Goal: Task Accomplishment & Management: Manage account settings

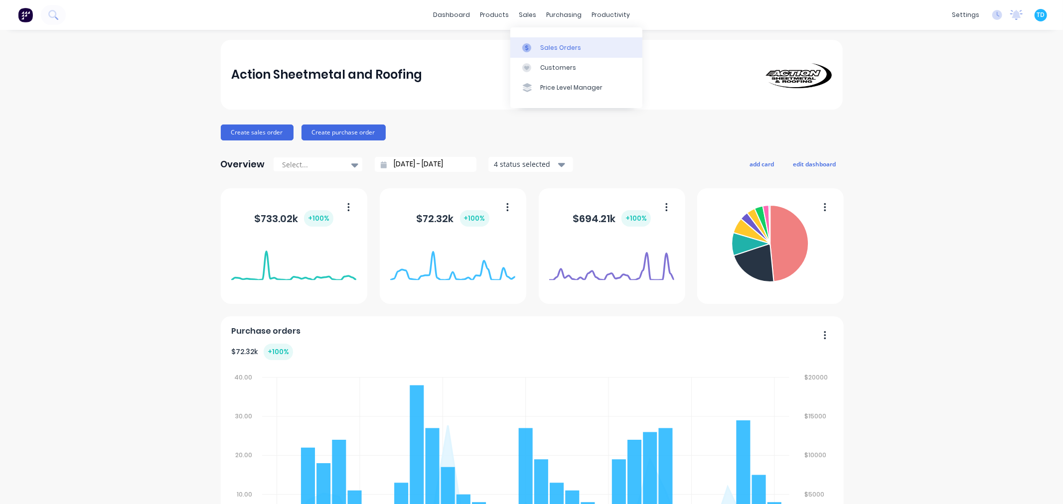
click at [537, 47] on div at bounding box center [529, 47] width 15 height 9
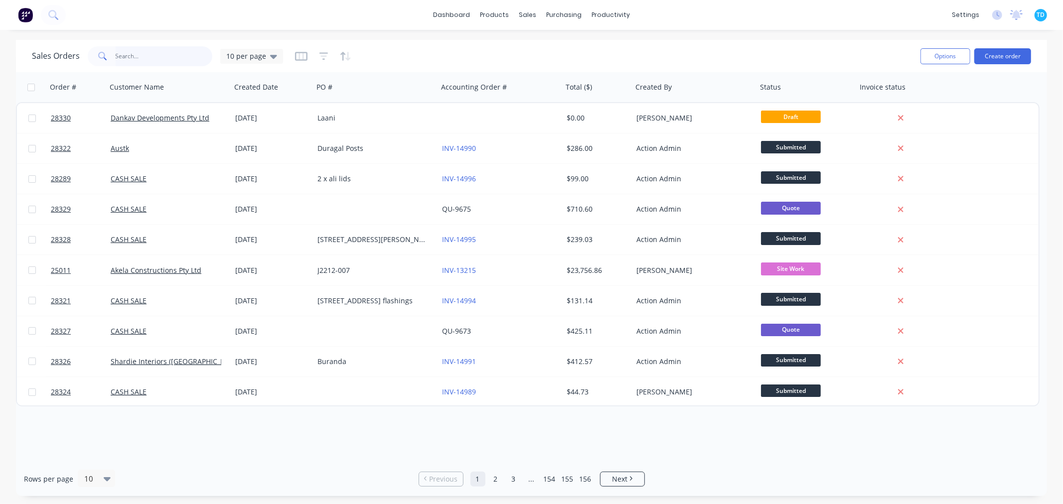
click at [167, 58] on input "text" at bounding box center [164, 56] width 97 height 20
type input "luke"
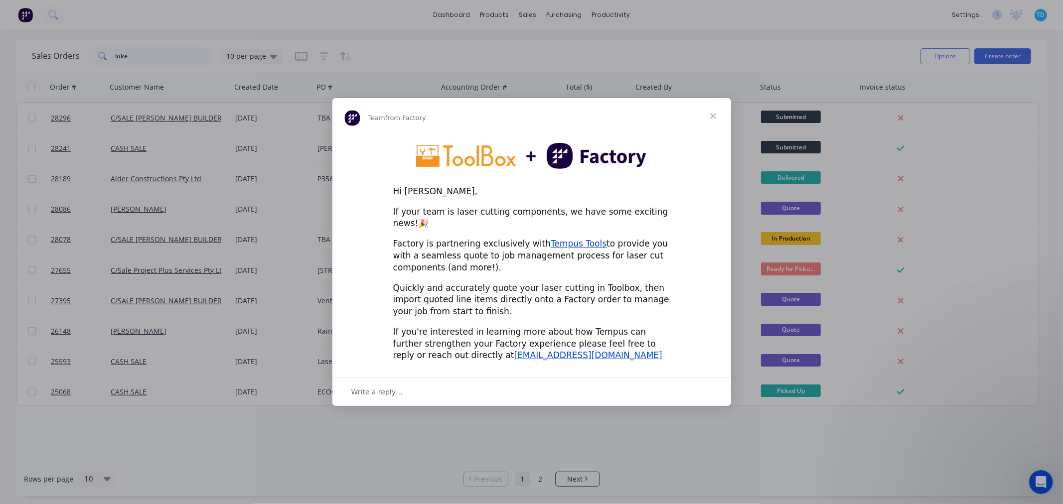
click at [472, 385] on div "Write a reply…" at bounding box center [532, 392] width 399 height 28
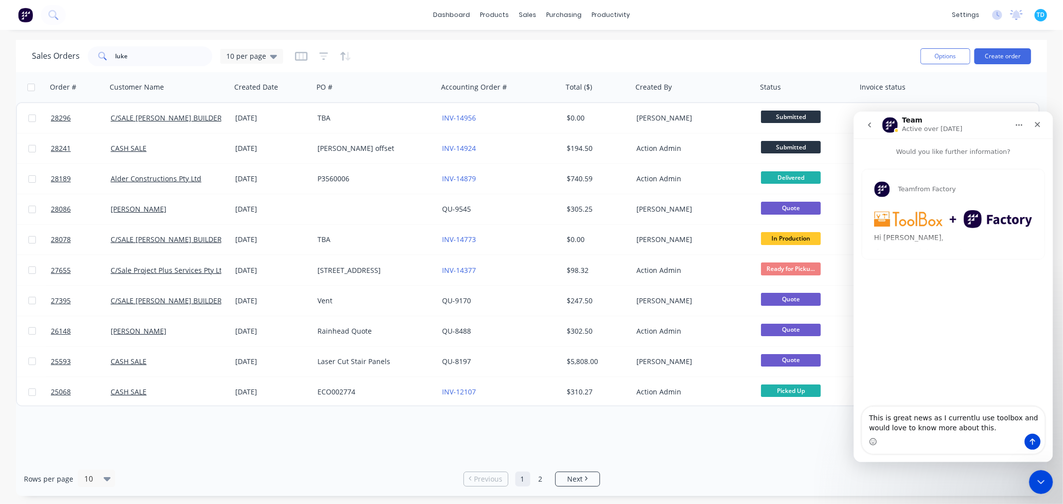
click at [951, 416] on textarea "This is great news as I currentlu use toolbox and would love to know more about…" at bounding box center [953, 420] width 182 height 27
click at [953, 418] on textarea "This is great news as I currentlu use toolbox and would love to know more about…" at bounding box center [953, 420] width 182 height 27
click at [965, 420] on textarea "This is great news as I currentlu use toolbox and would love to know more about…" at bounding box center [953, 420] width 182 height 27
type textarea "This is great news as I currently use toolbox and would love to know more about…"
click at [1033, 440] on icon "Send a message…" at bounding box center [1032, 442] width 5 height 6
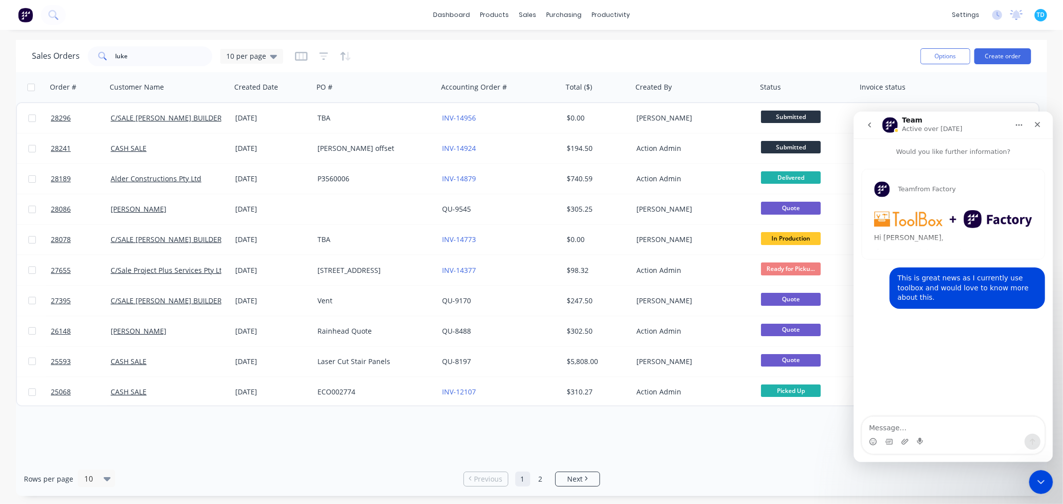
click at [686, 480] on div "Rows per page 10 Previous 1 2 Next" at bounding box center [531, 479] width 1031 height 34
click at [936, 151] on p "Would you like further information?" at bounding box center [952, 147] width 199 height 18
click at [1036, 124] on icon "Close" at bounding box center [1037, 124] width 8 height 8
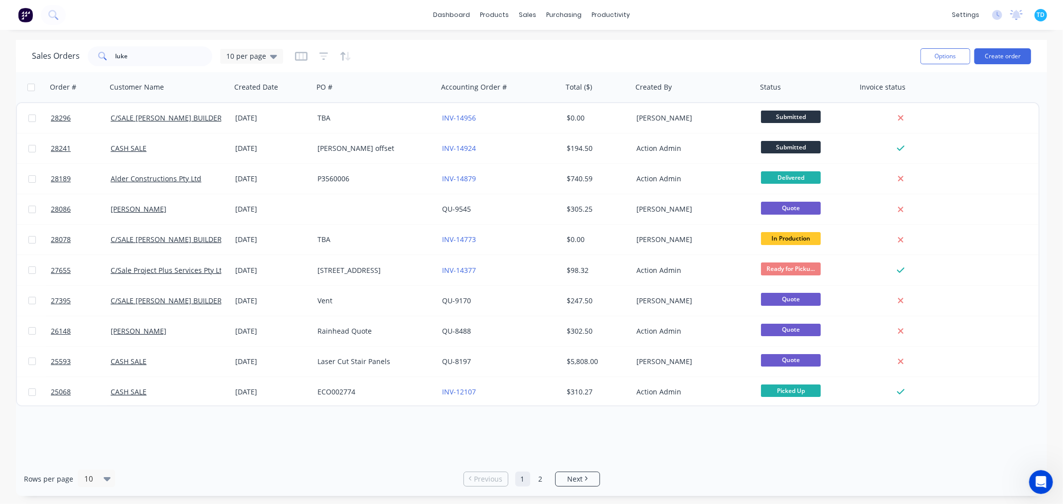
click at [723, 482] on div "Rows per page 10 Previous 1 2 Next" at bounding box center [531, 479] width 1031 height 34
click at [145, 48] on input "luke" at bounding box center [164, 56] width 97 height 20
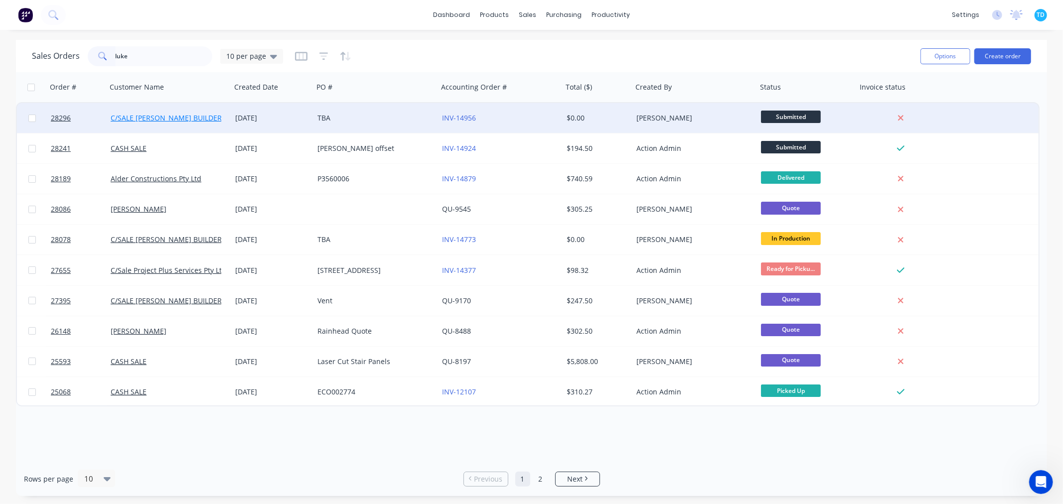
click at [156, 118] on link "C/SALE [PERSON_NAME] BUILDERS" at bounding box center [168, 117] width 115 height 9
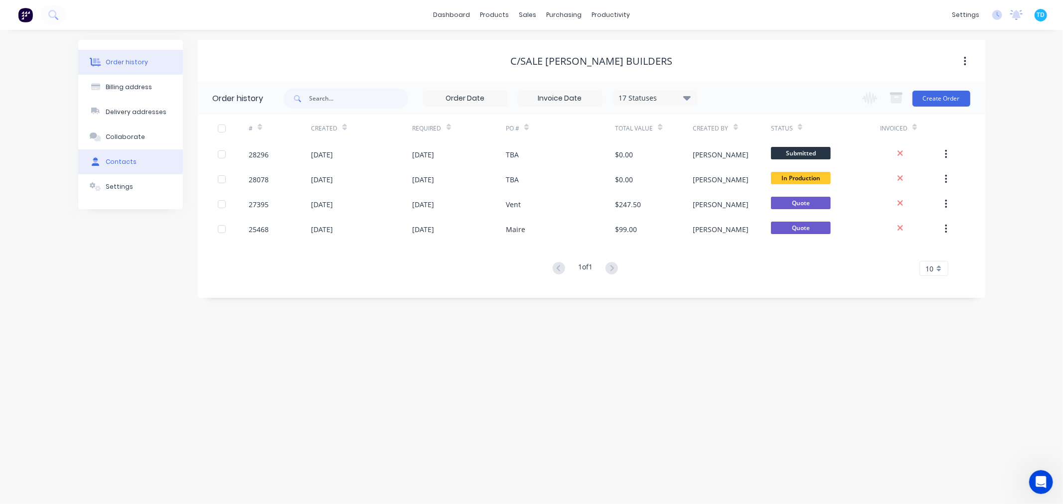
click at [144, 165] on button "Contacts" at bounding box center [130, 162] width 105 height 25
select select "AU"
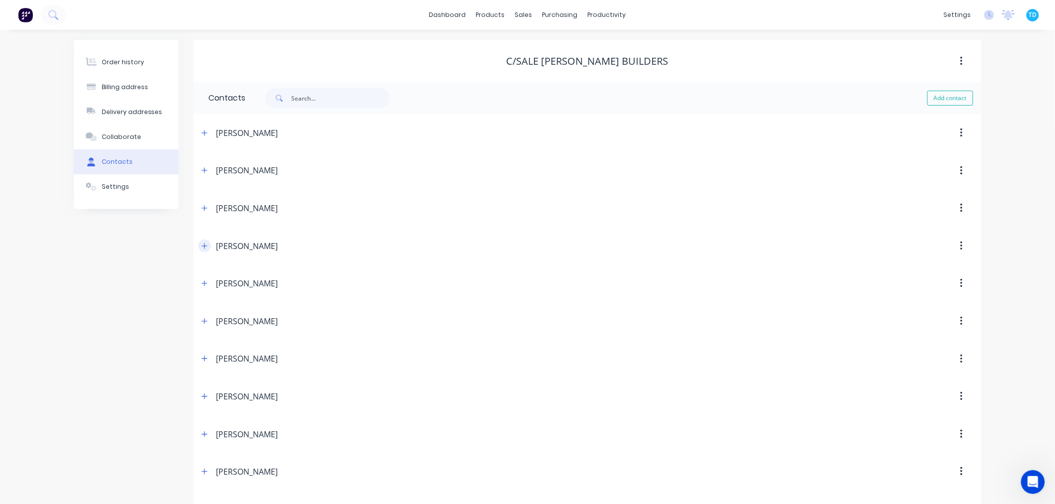
click at [207, 247] on icon "button" at bounding box center [204, 246] width 6 height 7
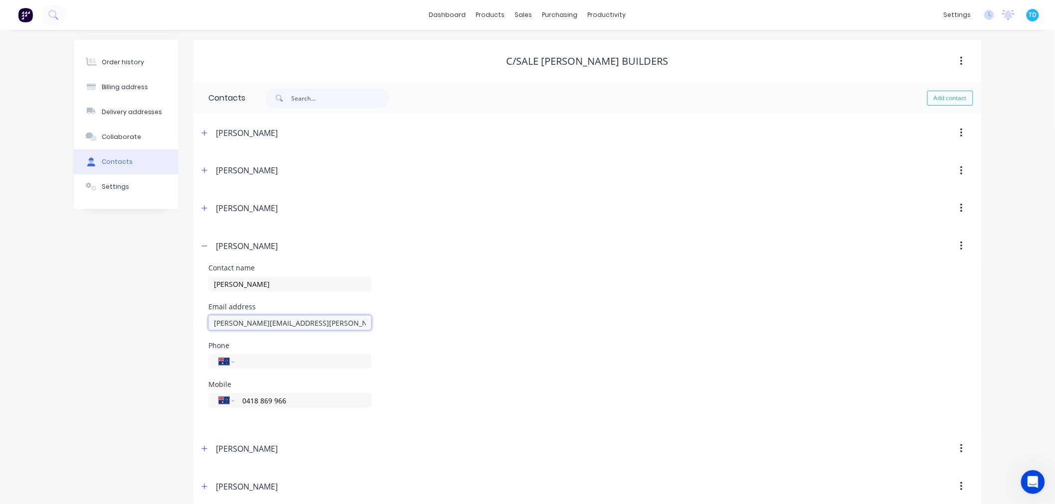
drag, startPoint x: 355, startPoint y: 324, endPoint x: 202, endPoint y: 320, distance: 152.6
click at [202, 320] on div "Contact name [PERSON_NAME] Email address [EMAIL_ADDRESS][PERSON_NAME][DOMAIN_NA…" at bounding box center [587, 348] width 788 height 166
click at [545, 44] on div "Sales Orders" at bounding box center [560, 47] width 41 height 9
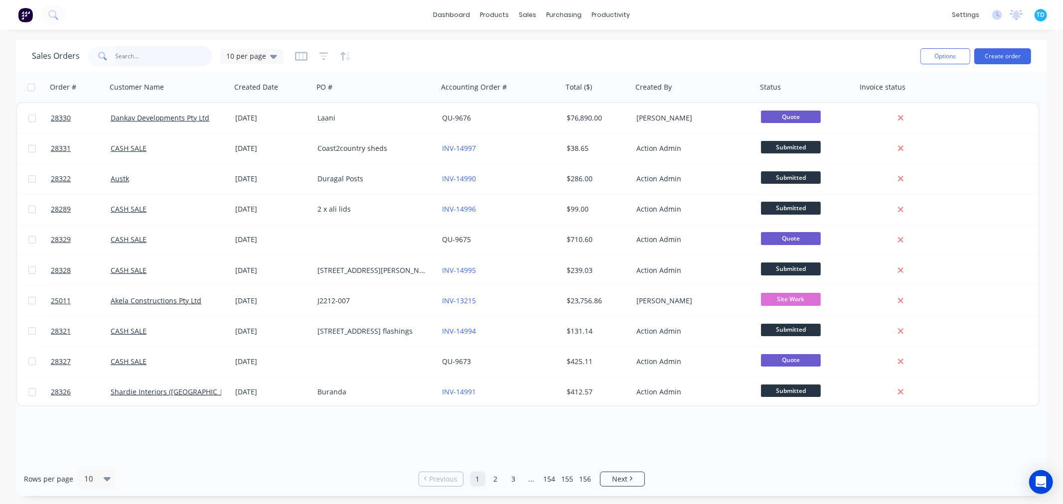
click at [138, 56] on input "text" at bounding box center [164, 56] width 97 height 20
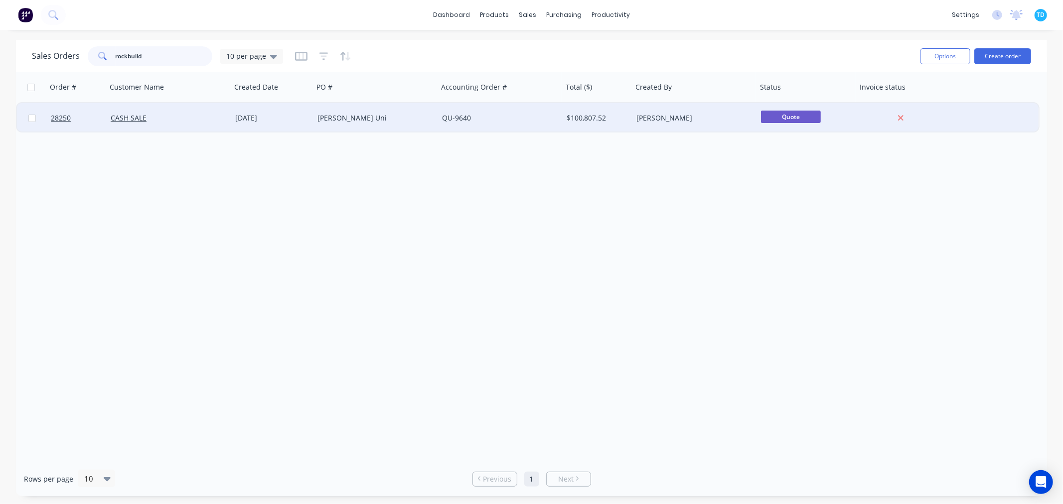
type input "rockbuild"
click at [150, 121] on div "CASH SALE" at bounding box center [166, 118] width 111 height 10
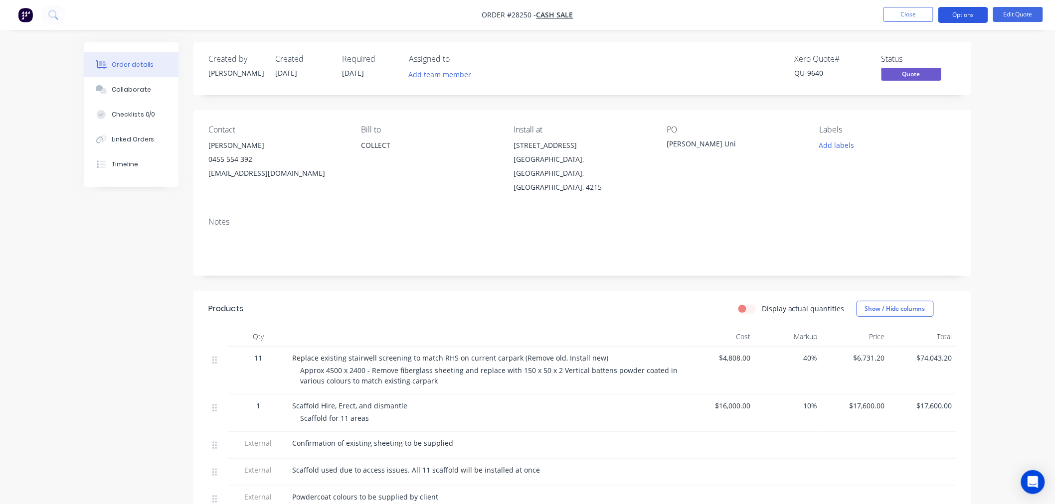
click at [971, 15] on button "Options" at bounding box center [963, 15] width 50 height 16
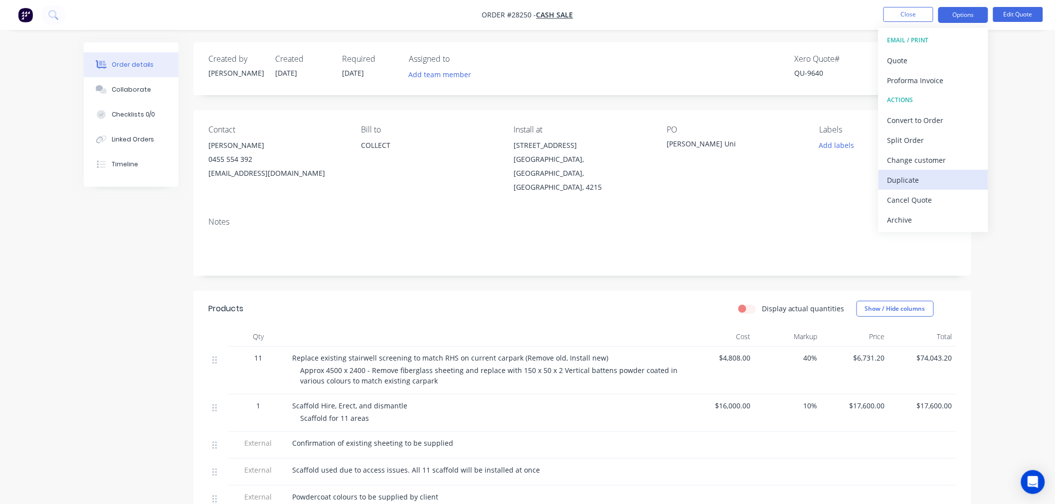
click at [922, 178] on div "Duplicate" at bounding box center [933, 180] width 92 height 14
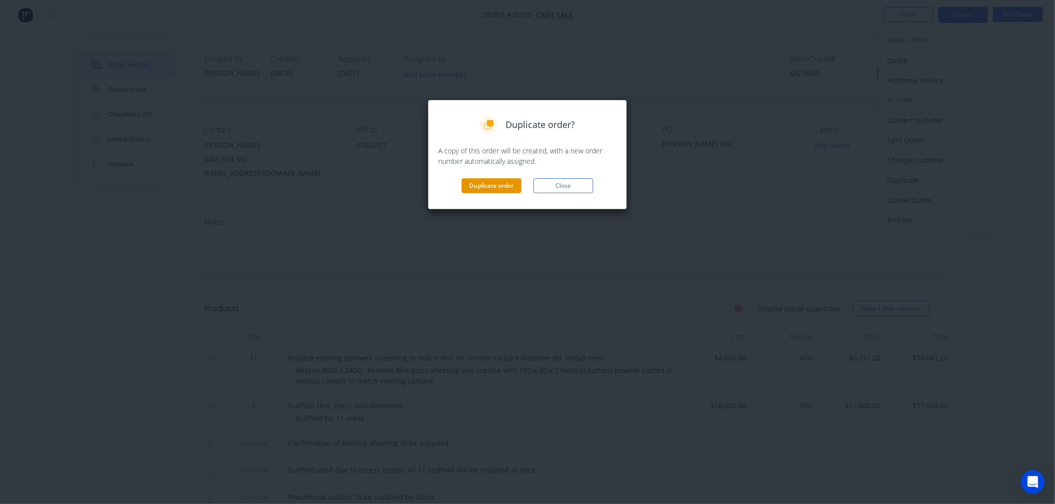
click at [491, 187] on button "Duplicate order" at bounding box center [492, 185] width 60 height 15
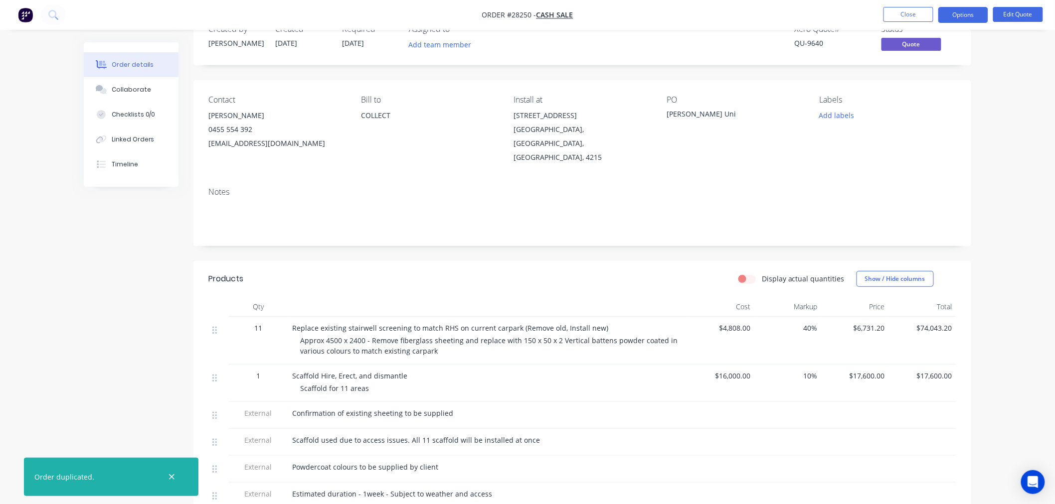
scroll to position [55, 0]
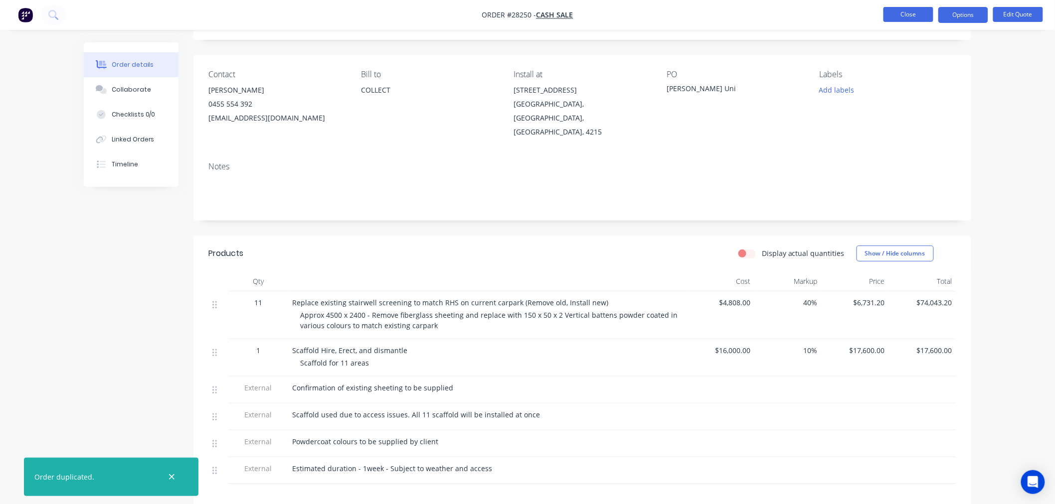
click at [918, 17] on button "Close" at bounding box center [908, 14] width 50 height 15
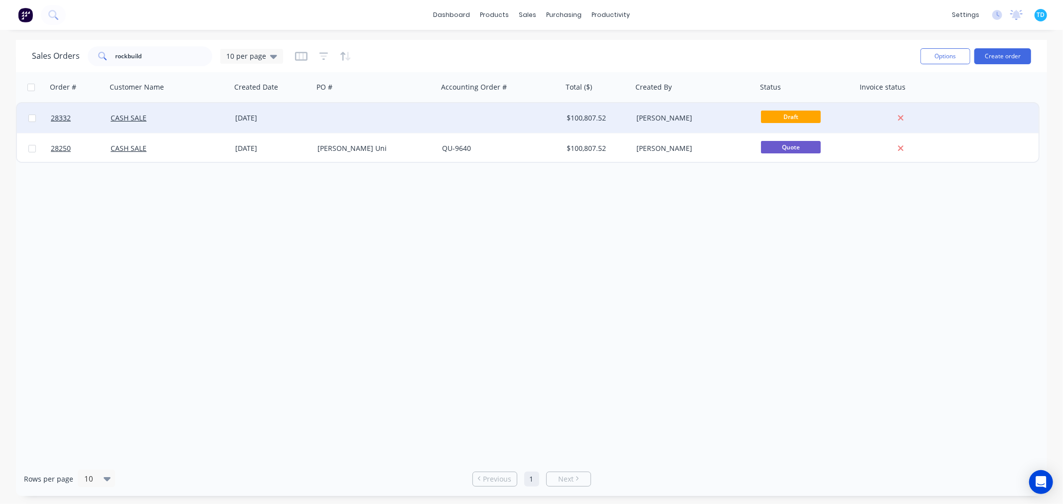
click at [232, 122] on div "[DATE]" at bounding box center [272, 118] width 82 height 30
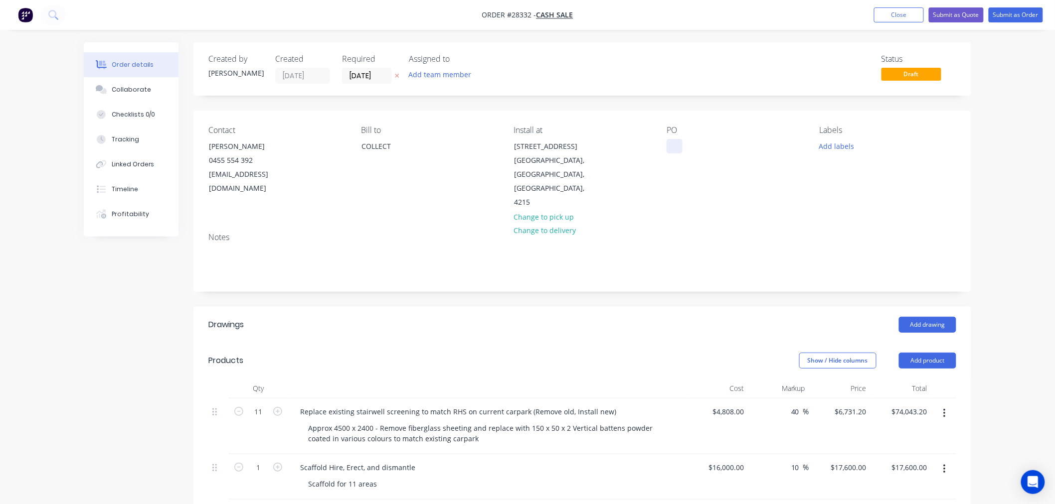
click at [673, 141] on div at bounding box center [674, 146] width 16 height 14
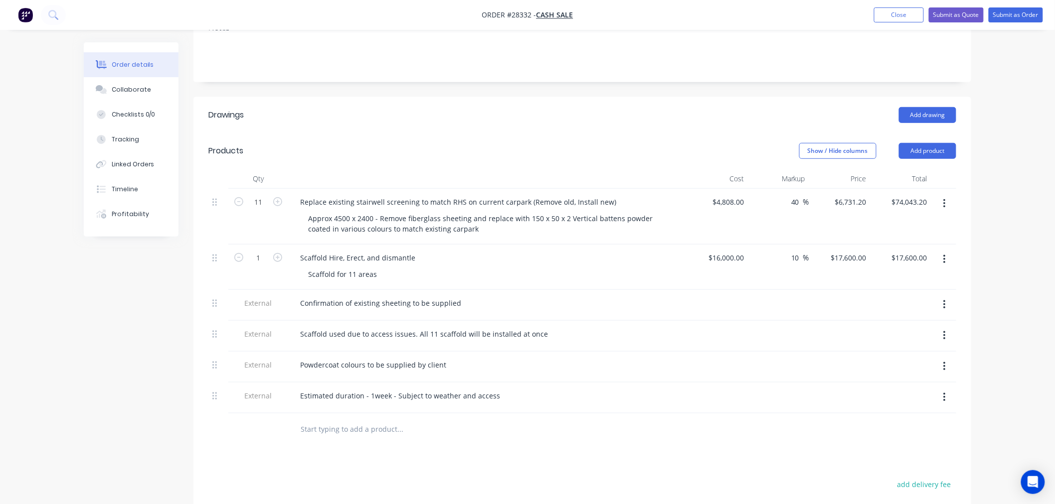
scroll to position [221, 0]
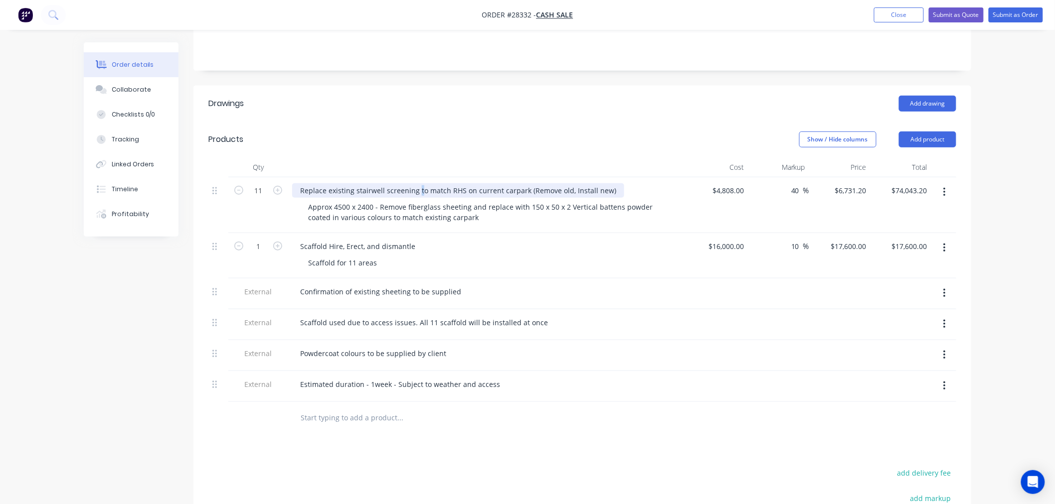
drag, startPoint x: 416, startPoint y: 162, endPoint x: 512, endPoint y: 163, distance: 96.7
click at [512, 183] on div "Replace existing stairwell screening to match RHS on current carpark (Remove ol…" at bounding box center [458, 190] width 332 height 14
drag, startPoint x: 522, startPoint y: 161, endPoint x: 415, endPoint y: 163, distance: 107.2
click at [415, 183] on div "Replace existing stairwell screening to match RHS on current carpark (Remove ol…" at bounding box center [458, 190] width 332 height 14
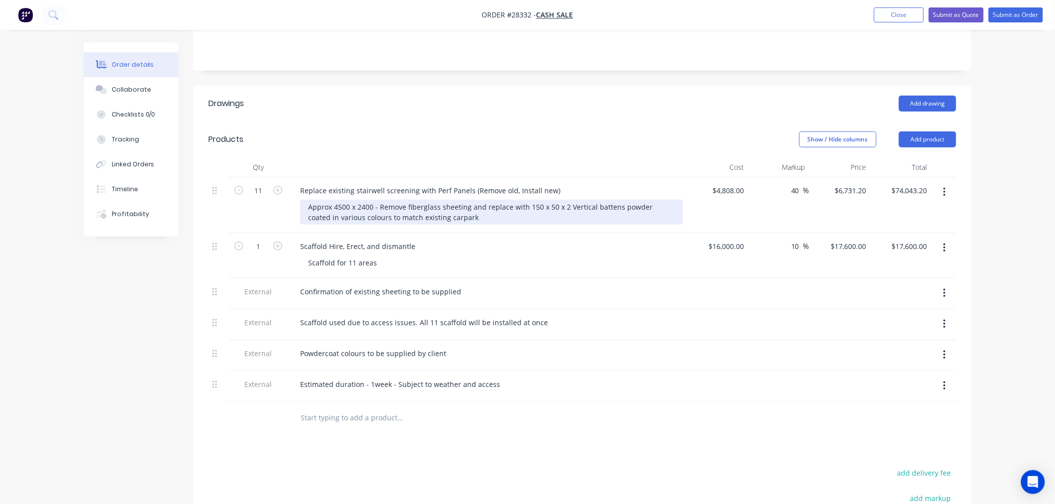
drag, startPoint x: 526, startPoint y: 178, endPoint x: 594, endPoint y: 178, distance: 67.3
click at [594, 200] on div "Approx 4500 x 2400 - Remove fiberglass sheeting and replace with 150 x 50 x 2 V…" at bounding box center [491, 212] width 383 height 25
drag, startPoint x: 615, startPoint y: 178, endPoint x: 524, endPoint y: 179, distance: 90.7
click at [524, 200] on div "Approx 4500 x 2400 - Remove fiberglass sheeting and replace with 150 x 50 x 2 V…" at bounding box center [491, 212] width 383 height 25
drag, startPoint x: 440, startPoint y: 187, endPoint x: 637, endPoint y: 192, distance: 197.0
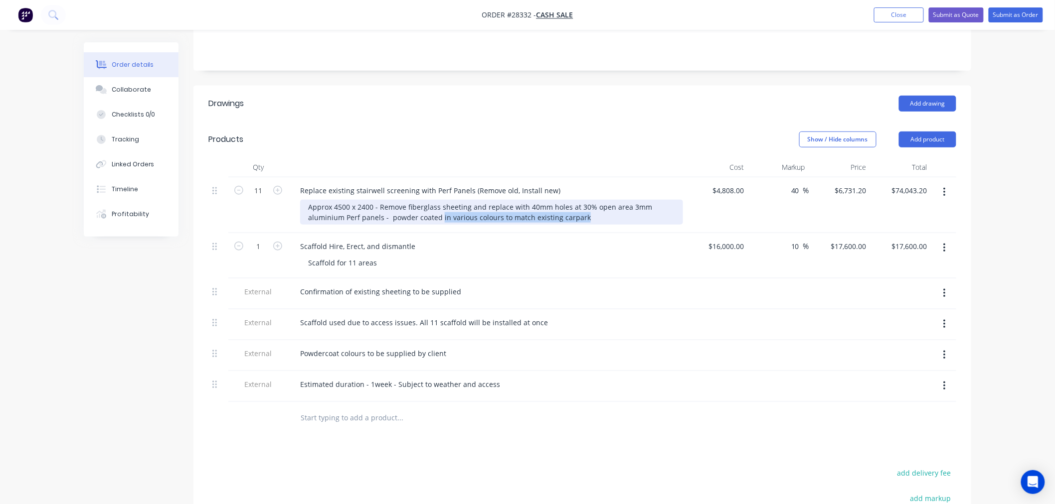
click at [637, 200] on div "Approx 4500 x 2400 - Remove fiberglass sheeting and replace with 40mm holes at …" at bounding box center [491, 212] width 383 height 25
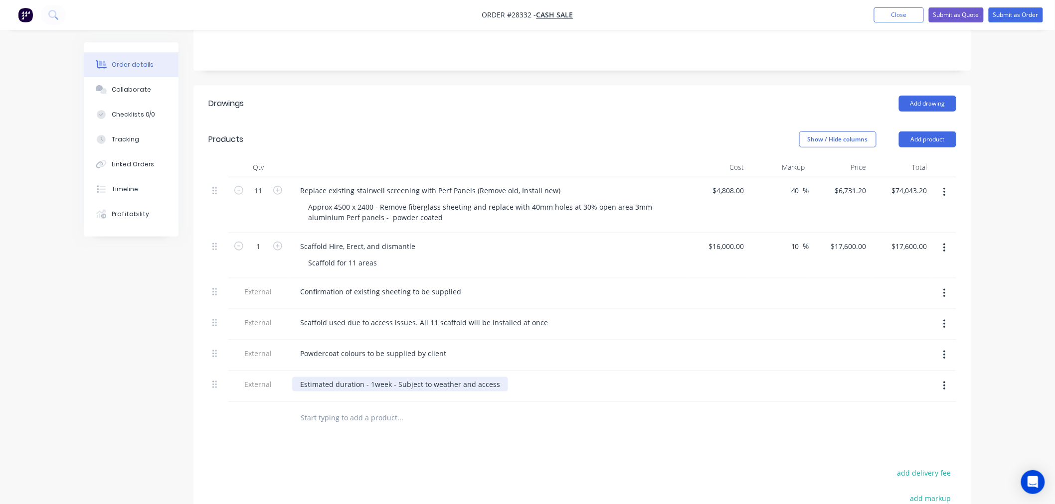
click at [360, 377] on div "Estimated duration - 1week - Subject to weather and access" at bounding box center [400, 384] width 216 height 14
click at [361, 377] on div "Estimated duration - 1week - Subject to weather and access" at bounding box center [400, 384] width 216 height 14
click at [936, 132] on button "Add product" at bounding box center [927, 140] width 57 height 16
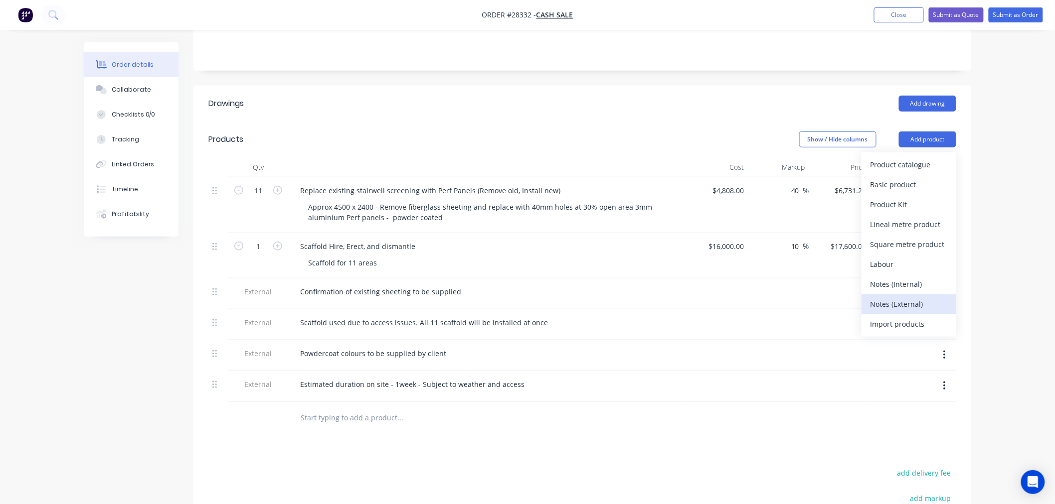
click at [911, 297] on div "Notes (External)" at bounding box center [908, 304] width 77 height 14
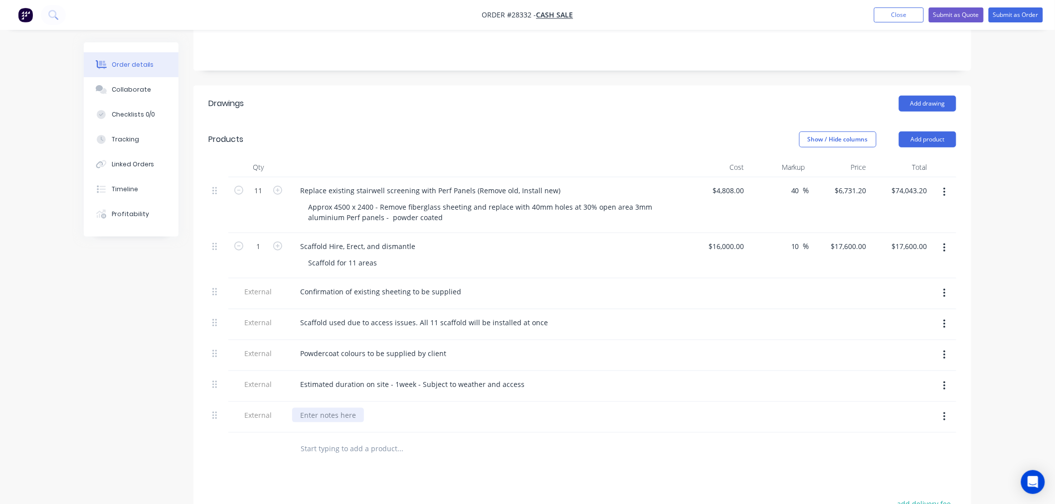
click at [310, 408] on div at bounding box center [328, 415] width 72 height 14
click at [344, 408] on div "Fabrication tiem - 3 weeks" at bounding box center [343, 415] width 103 height 14
click at [346, 408] on div "Fabrication tiem - 3 weeks" at bounding box center [343, 415] width 103 height 14
drag, startPoint x: 351, startPoint y: 389, endPoint x: 341, endPoint y: 390, distance: 10.5
click at [341, 408] on div "Fabrication tiem - 3 weeks" at bounding box center [343, 415] width 103 height 14
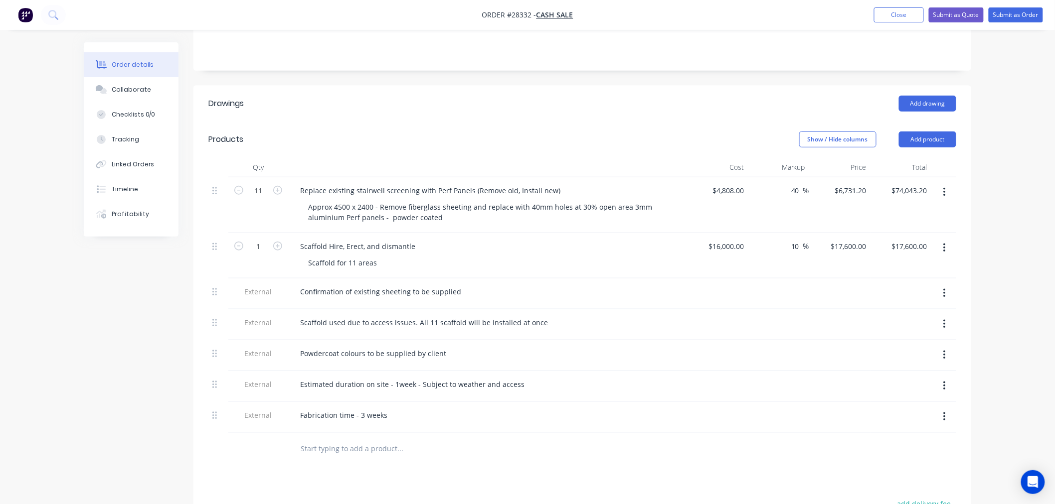
click at [511, 436] on div at bounding box center [467, 449] width 359 height 32
click at [938, 132] on button "Add product" at bounding box center [927, 140] width 57 height 16
click at [921, 297] on div "Notes (External)" at bounding box center [908, 304] width 77 height 14
click at [322, 439] on div at bounding box center [328, 446] width 72 height 14
click at [629, 439] on div "1.6mm aluminium sheets all that is available in clear anodised" at bounding box center [487, 446] width 391 height 14
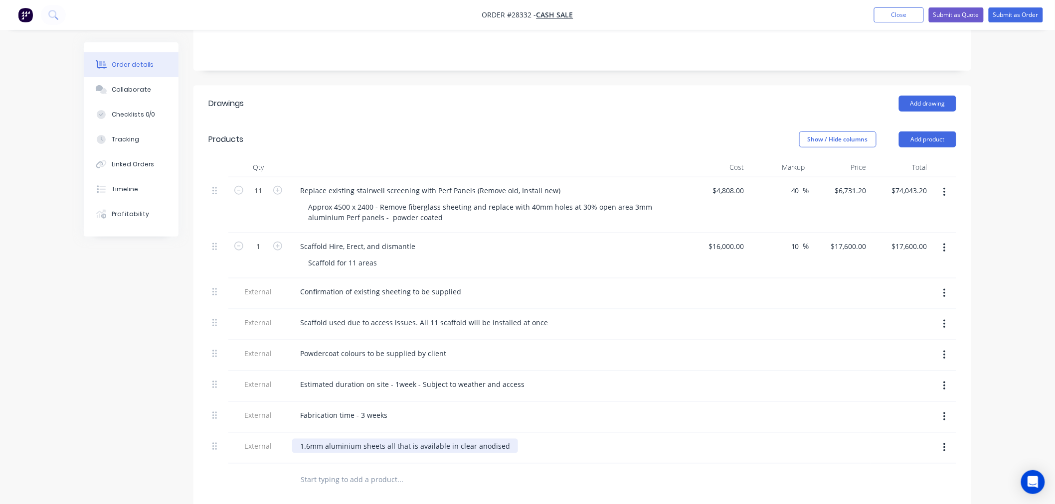
click at [506, 439] on div "1.6mm aluminium sheets all that is available in clear anodised" at bounding box center [405, 446] width 226 height 14
click at [655, 408] on div "Fabrication time - 3 weeks" at bounding box center [487, 415] width 391 height 14
type input "$1,519.00"
type input "$2,126.60"
type input "$23,392.60"
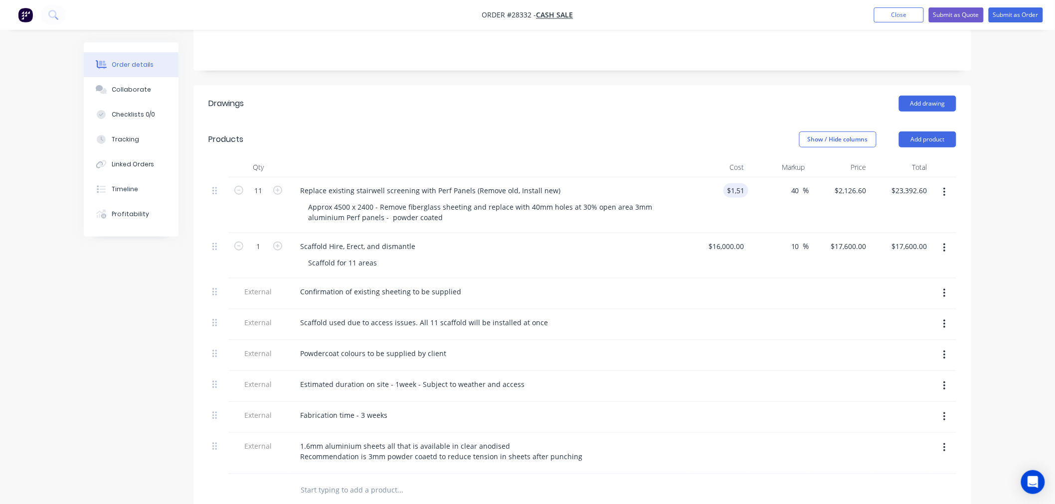
click at [805, 279] on div at bounding box center [778, 294] width 61 height 31
click at [943, 187] on icon "button" at bounding box center [944, 192] width 2 height 11
click at [921, 231] on div "Duplicate" at bounding box center [908, 238] width 77 height 14
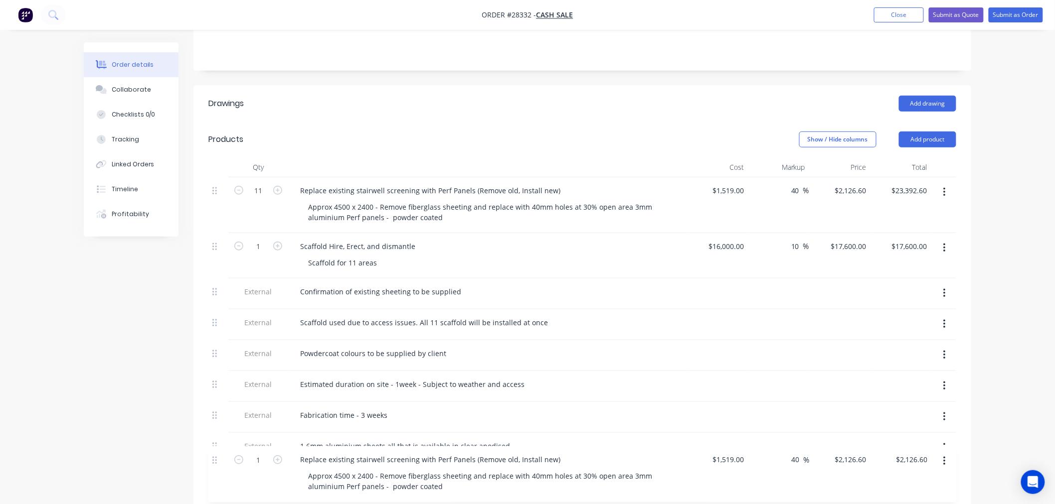
scroll to position [225, 0]
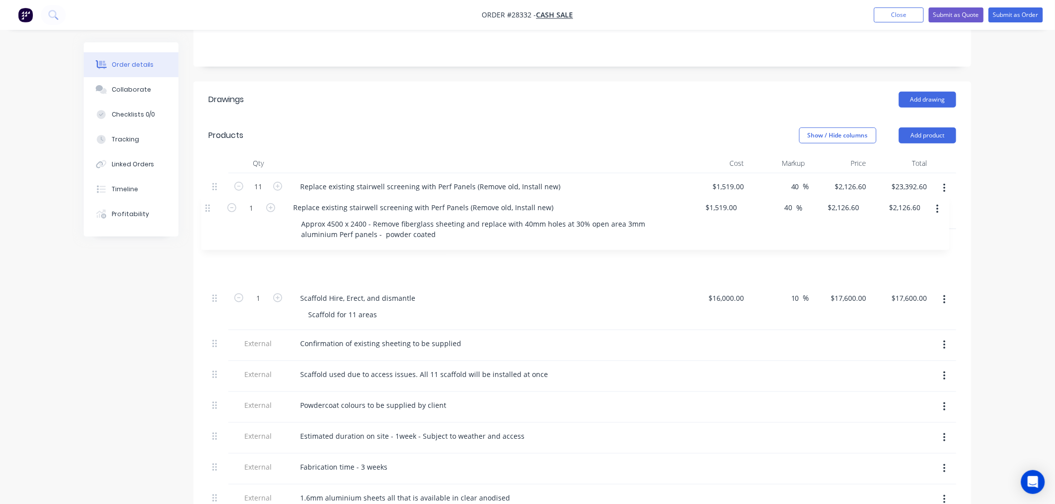
drag, startPoint x: 215, startPoint y: 465, endPoint x: 208, endPoint y: 207, distance: 257.3
click at [208, 207] on div "11 Replace existing stairwell screening with Perf Panels (Remove old, Install n…" at bounding box center [582, 349] width 748 height 353
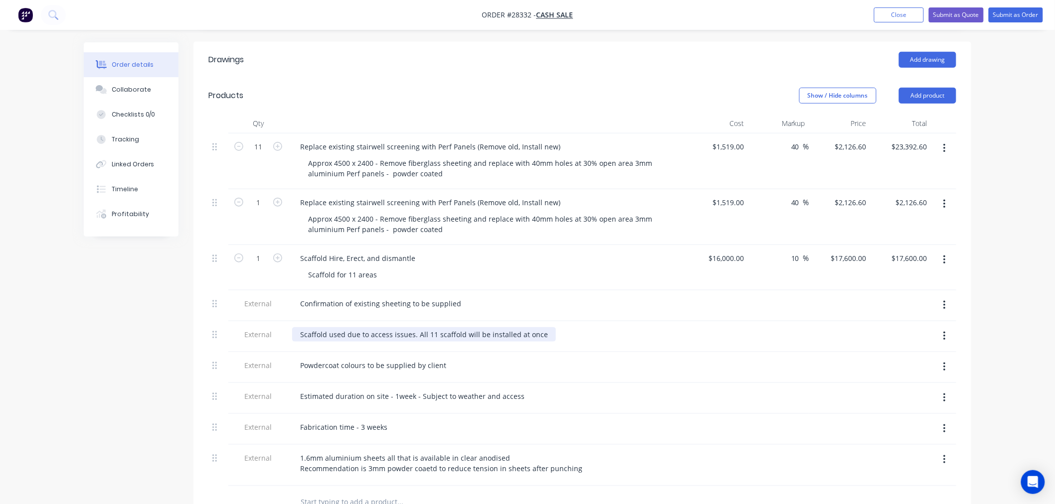
scroll to position [336, 0]
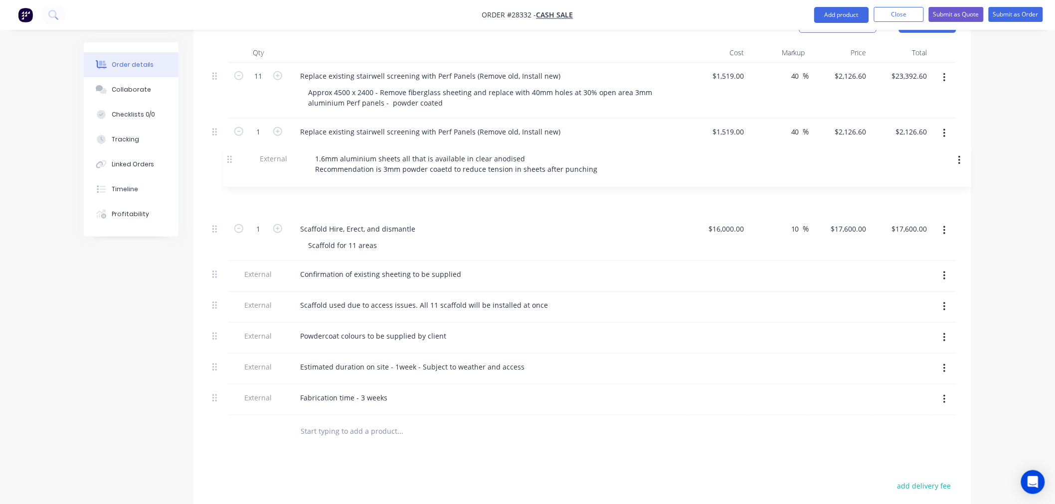
drag, startPoint x: 212, startPoint y: 359, endPoint x: 227, endPoint y: 155, distance: 204.9
click at [227, 155] on div "11 Replace existing stairwell screening with Perf Panels (Remove old, Install n…" at bounding box center [582, 239] width 748 height 353
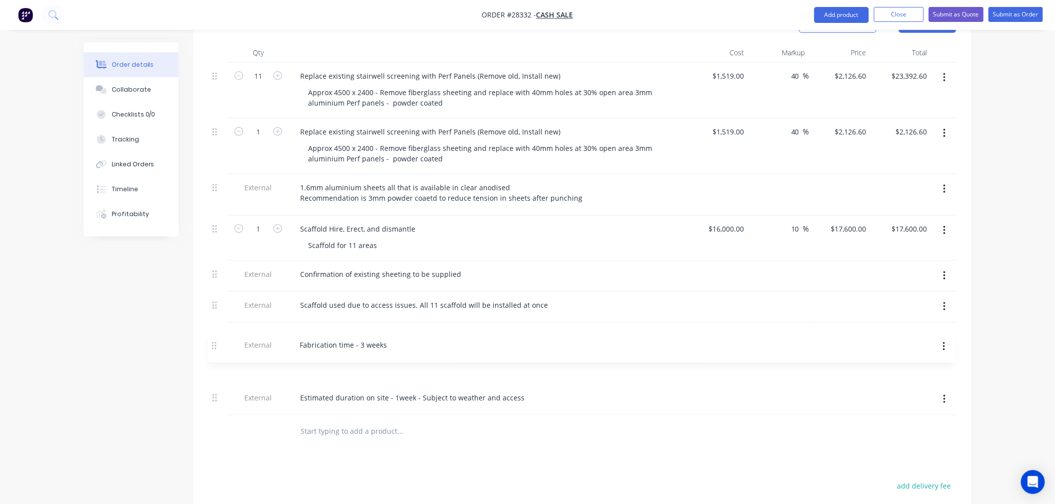
drag, startPoint x: 217, startPoint y: 372, endPoint x: 216, endPoint y: 344, distance: 27.4
click at [216, 344] on div "11 Replace existing stairwell screening with Perf Panels (Remove old, Install n…" at bounding box center [582, 239] width 748 height 353
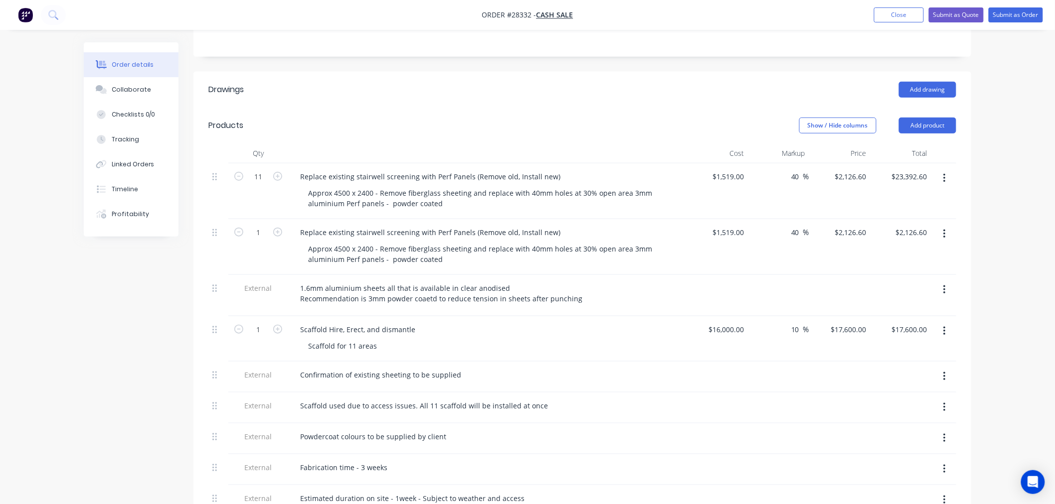
scroll to position [225, 0]
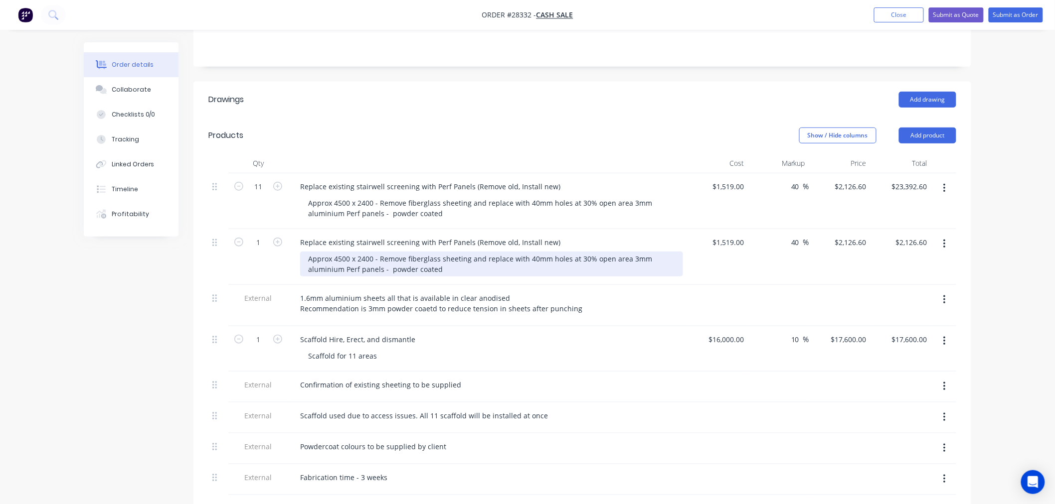
click at [630, 252] on div "Approx 4500 x 2400 - Remove fiberglass sheeting and replace with 40mm holes at …" at bounding box center [491, 264] width 383 height 25
click at [307, 252] on div "Approx 4500 x 2400 - Remove fiberglass sheeting and replace with 40mm holes at …" at bounding box center [491, 264] width 383 height 25
drag, startPoint x: 477, startPoint y: 241, endPoint x: 421, endPoint y: 243, distance: 55.9
click at [421, 252] on div "Approx 4500 x 2400 - Remove fiberglass sheeting and replace with 40mm holes at …" at bounding box center [491, 264] width 383 height 25
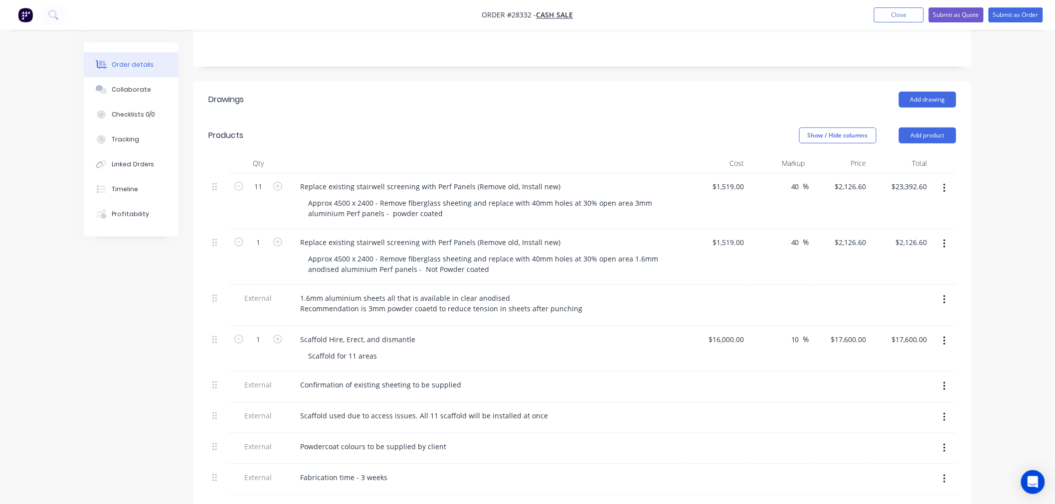
click at [606, 349] on div "Scaffold for 11 areas" at bounding box center [491, 356] width 383 height 14
type input "$1,187.00"
type input "$1,661.80"
click at [725, 285] on div at bounding box center [717, 305] width 61 height 41
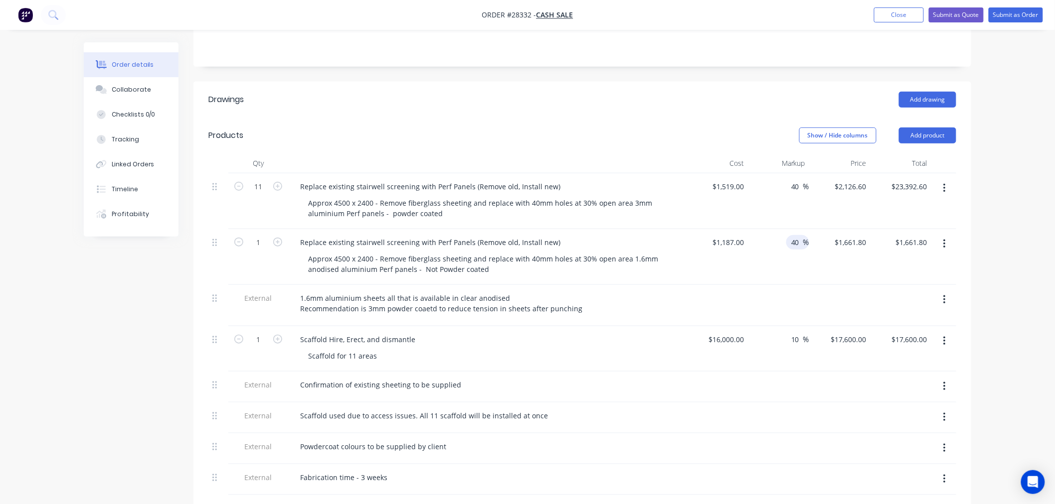
click at [793, 235] on input "40" at bounding box center [796, 242] width 13 height 14
type input "50"
type input "$1,780.50"
click at [840, 285] on div at bounding box center [839, 305] width 61 height 41
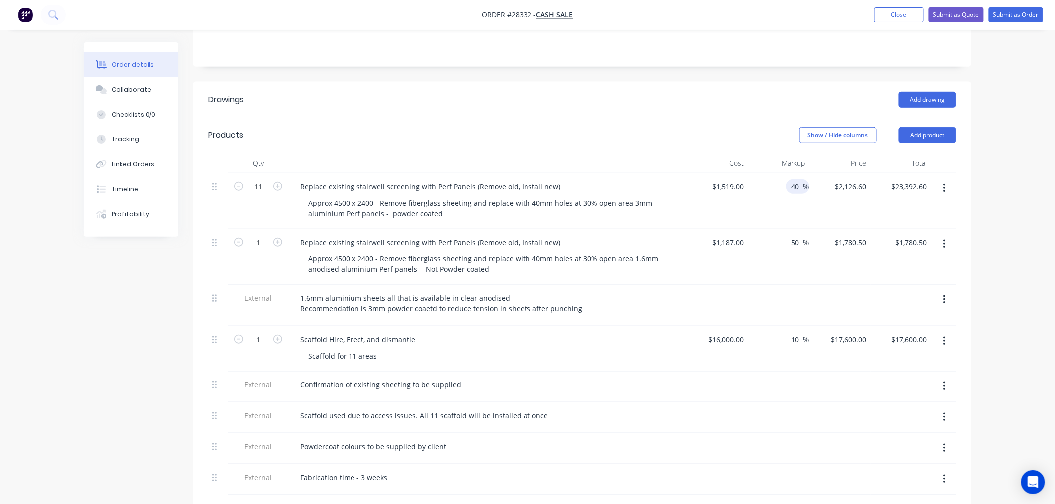
click at [796, 179] on input "40" at bounding box center [796, 186] width 13 height 14
type input "50"
type input "$2,278.50"
type input "$25,063.50"
click at [779, 336] on div "10 10 %" at bounding box center [778, 349] width 61 height 45
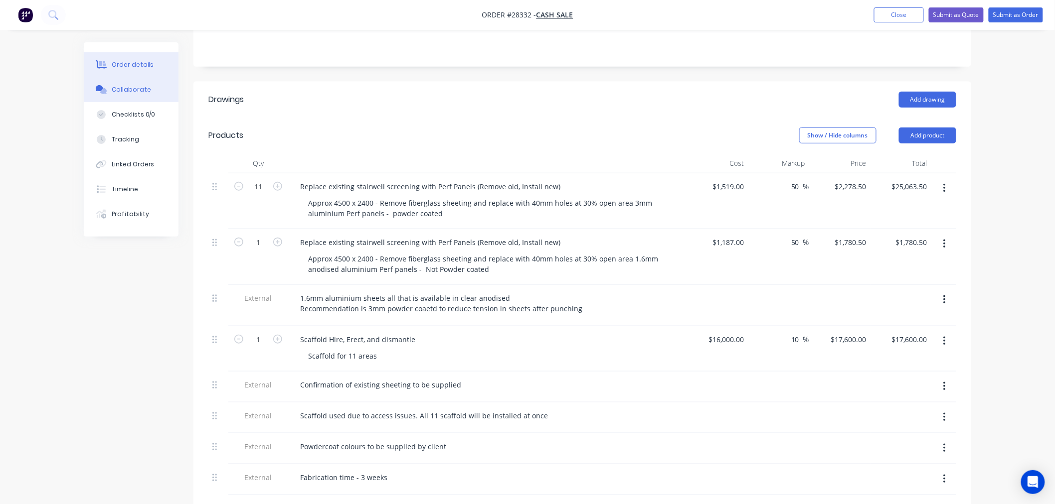
click at [133, 93] on div "Collaborate" at bounding box center [131, 89] width 39 height 9
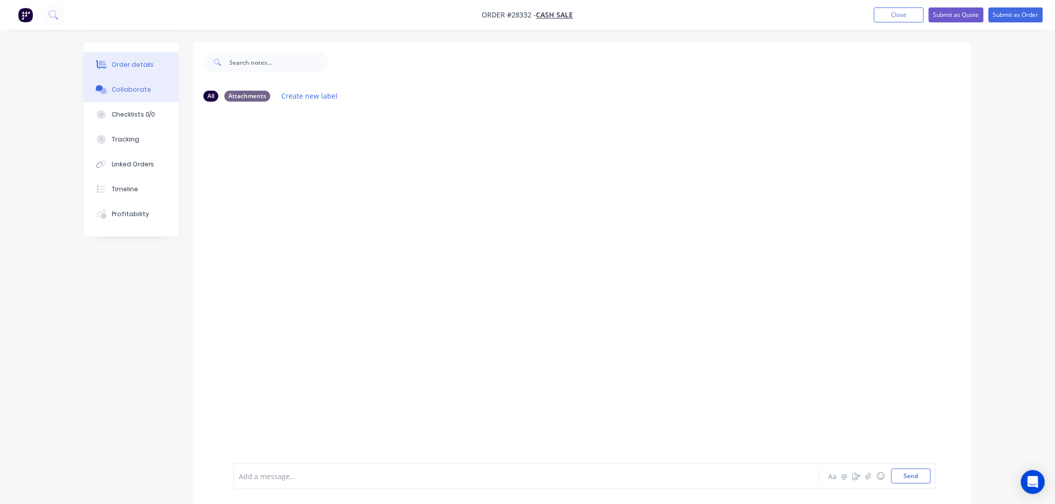
click at [140, 67] on div "Order details" at bounding box center [133, 64] width 42 height 9
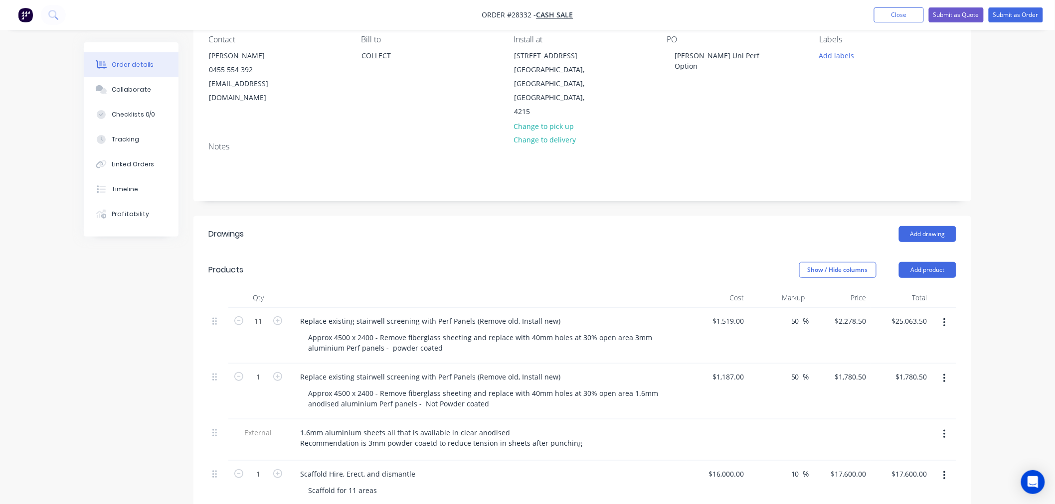
scroll to position [111, 0]
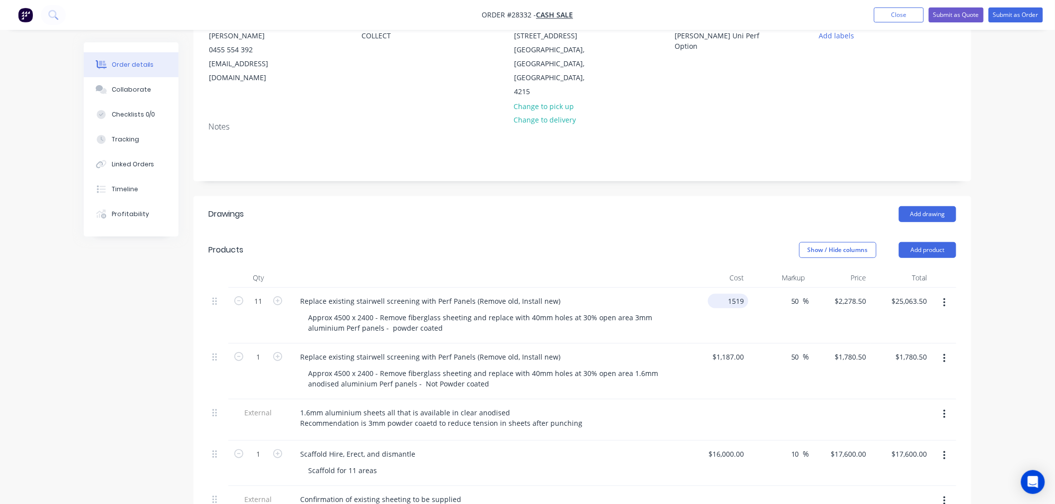
click at [726, 294] on div "1519 $1,519.00" at bounding box center [730, 301] width 36 height 14
type input "$1,719.00"
type input "$2,578.50"
type input "$28,363.50"
click at [725, 350] on div "1187 1187" at bounding box center [735, 357] width 25 height 14
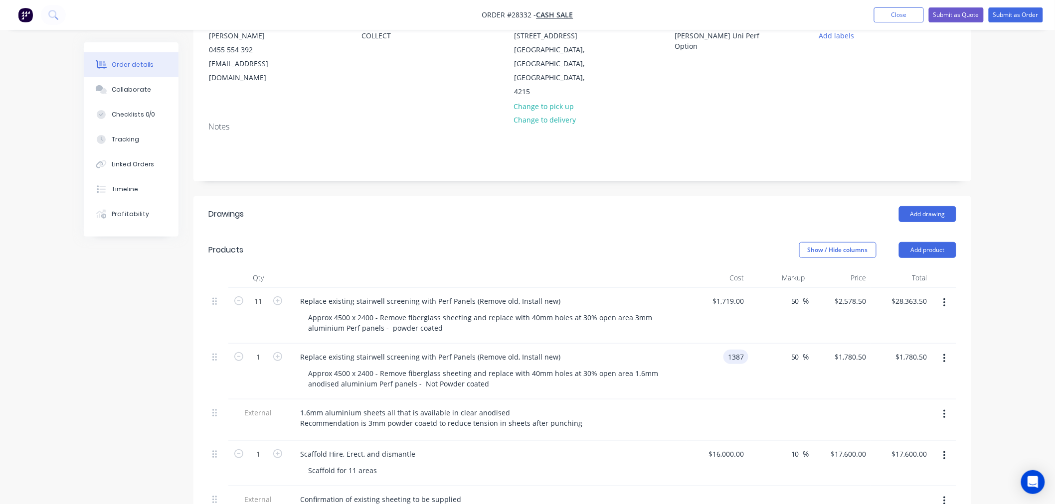
type input "$1,387.00"
type input "$2,080.50"
click at [771, 347] on div "50 50 %" at bounding box center [778, 372] width 61 height 56
click at [262, 309] on input "1" at bounding box center [258, 301] width 26 height 15
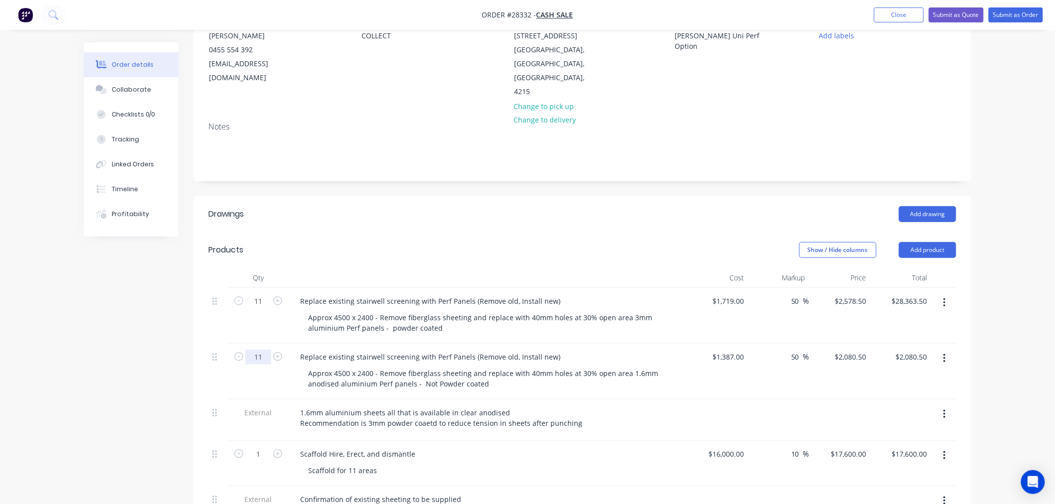
type input "11"
type input "$22,885.50"
click at [669, 407] on div "1.6mm aluminium sheets all that is available in clear anodised Recommendation i…" at bounding box center [487, 420] width 399 height 41
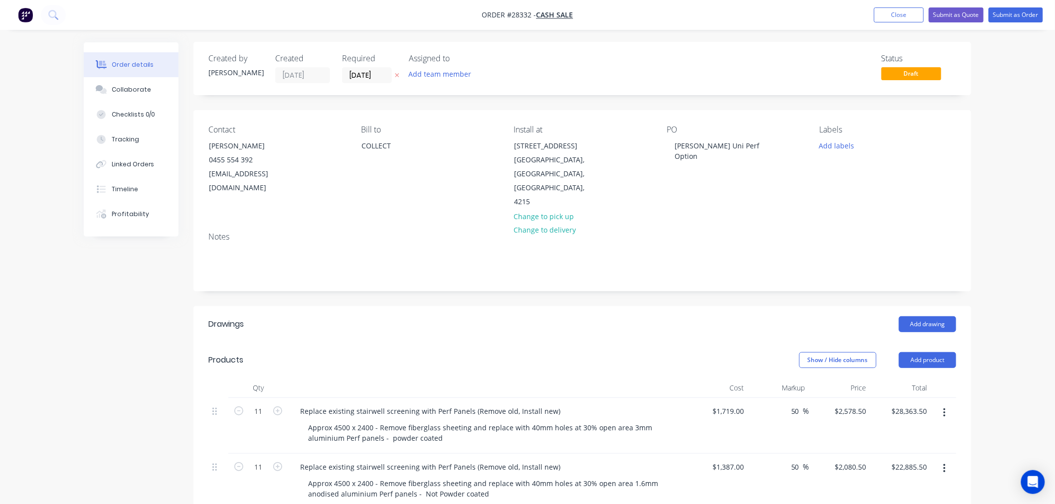
scroll to position [0, 0]
click at [795, 405] on input "50" at bounding box center [796, 412] width 13 height 14
type input "40"
type input "$2,406.60"
type input "$26,472.60"
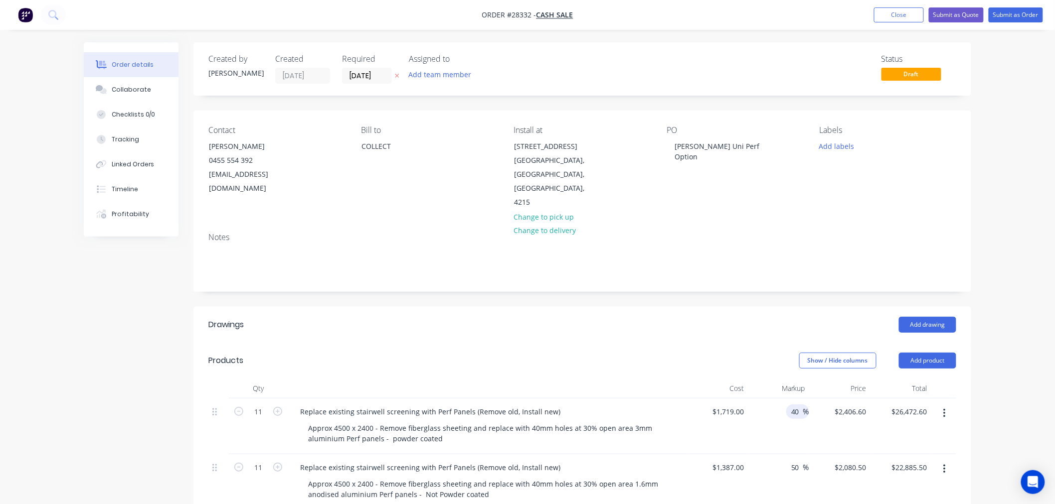
click at [742, 379] on div "Cost" at bounding box center [717, 389] width 61 height 20
click at [795, 461] on input "50" at bounding box center [796, 468] width 13 height 14
type input "40"
type input "$1,941.80"
type input "$21,359.80"
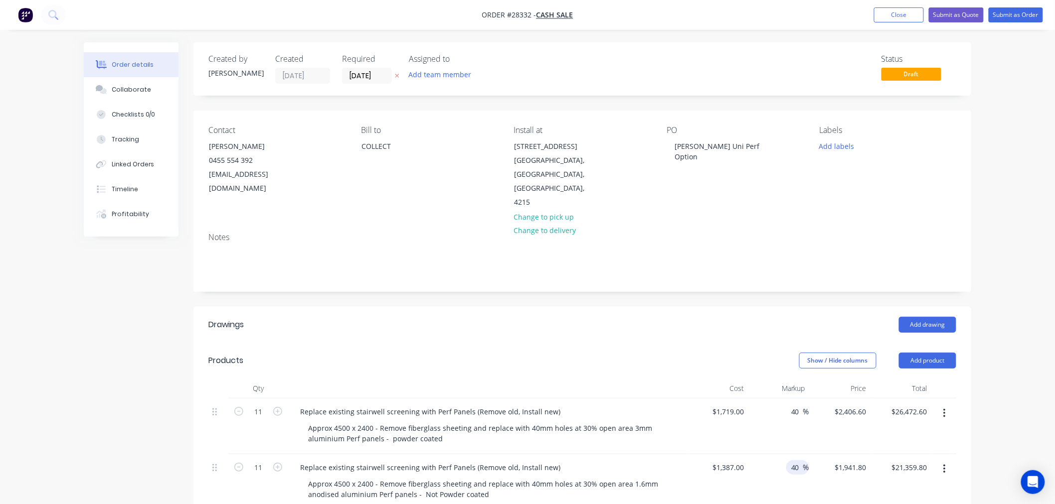
click at [816, 457] on div "$1,941.80 $2,080.50" at bounding box center [839, 483] width 61 height 56
click at [902, 13] on button "Close" at bounding box center [899, 14] width 50 height 15
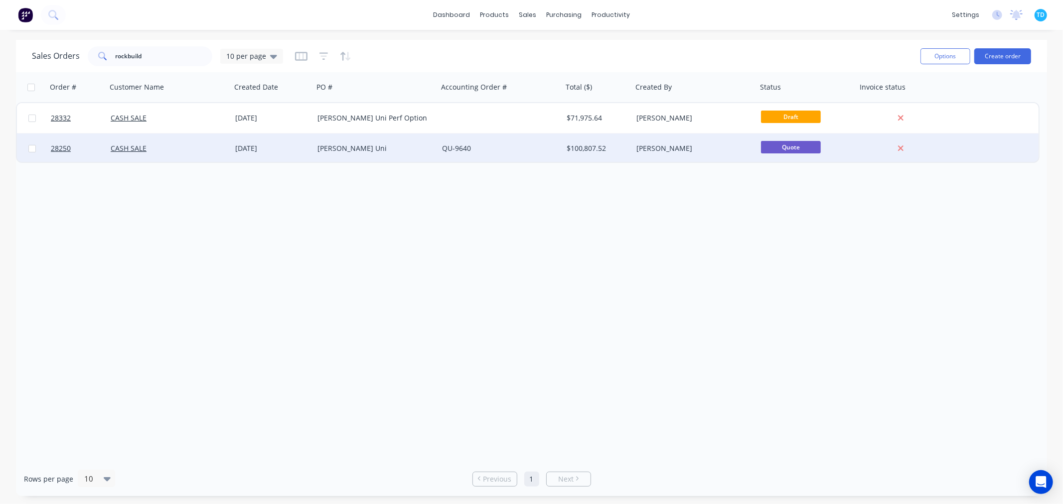
click at [306, 147] on div "[DATE]" at bounding box center [272, 149] width 74 height 10
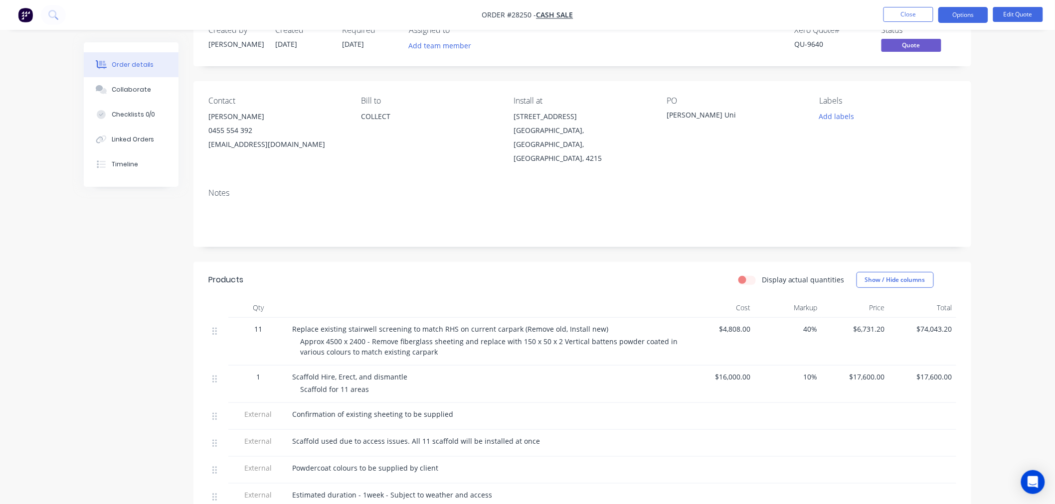
scroll to position [55, 0]
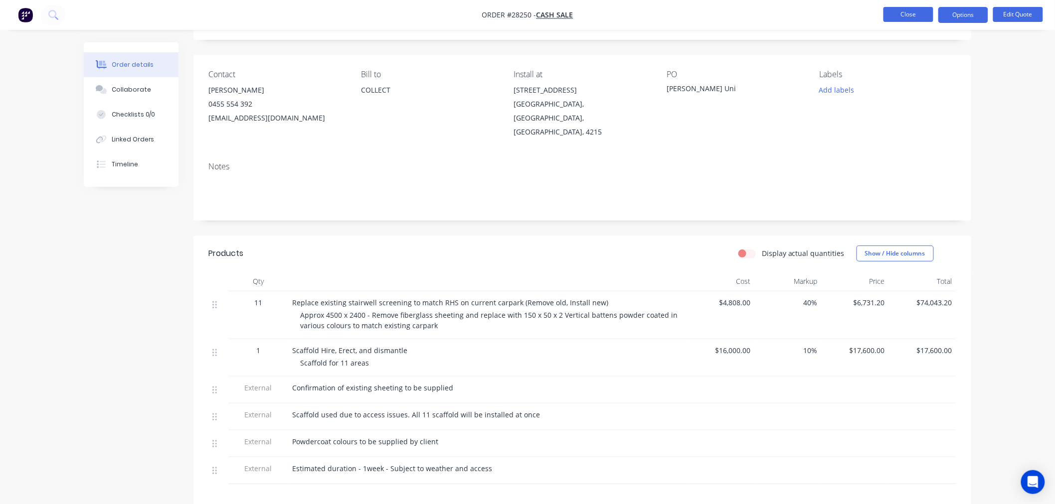
click at [918, 15] on button "Close" at bounding box center [908, 14] width 50 height 15
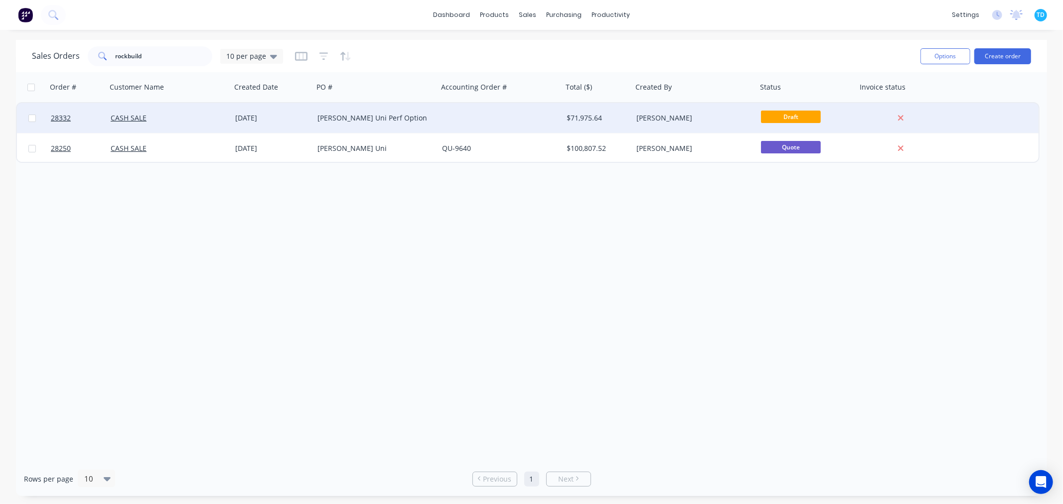
click at [492, 120] on div at bounding box center [500, 118] width 125 height 30
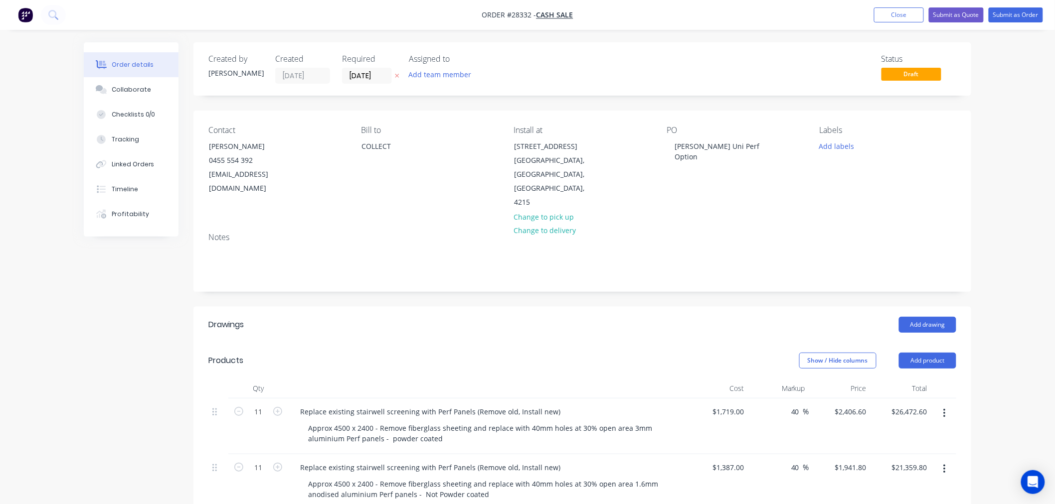
click at [756, 399] on div "40 40 %" at bounding box center [778, 427] width 61 height 56
type input "$2,679.00"
type input "$3,750.60"
type input "$41,256.60"
click at [664, 345] on header "Products Show / Hide columns Add product" at bounding box center [582, 361] width 778 height 36
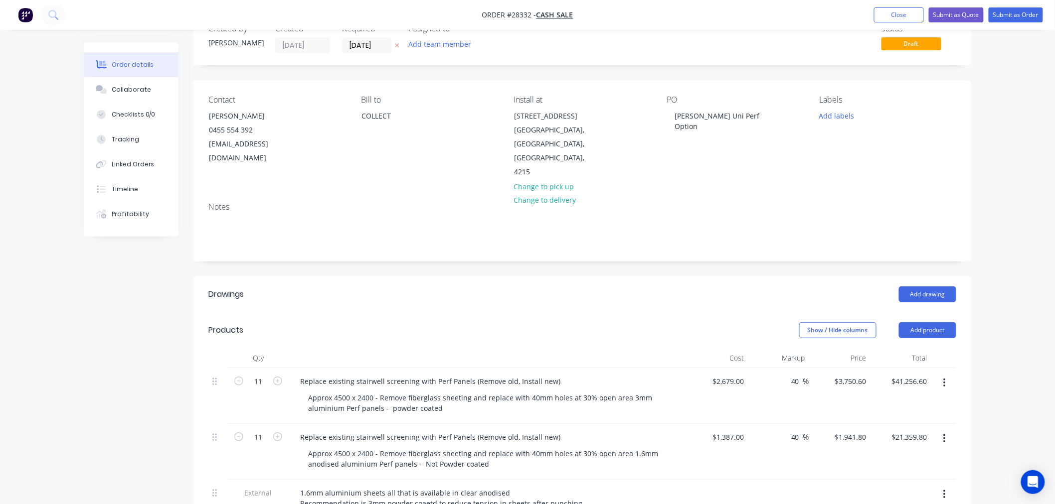
scroll to position [55, 0]
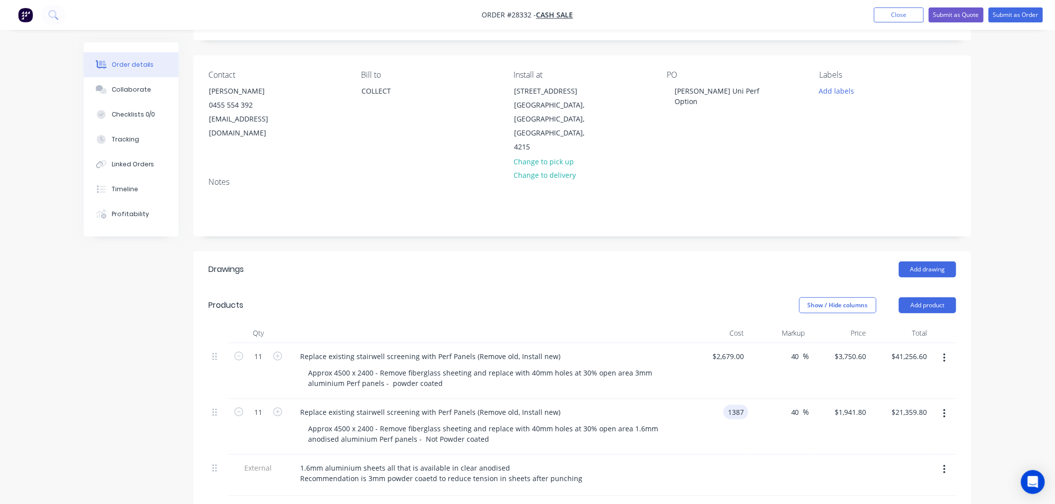
click at [740, 405] on input "1387" at bounding box center [737, 412] width 21 height 14
type input "$2,347.00"
type input "$3,285.80"
type input "$36,143.80"
click at [750, 351] on div "40 40 %" at bounding box center [778, 371] width 61 height 56
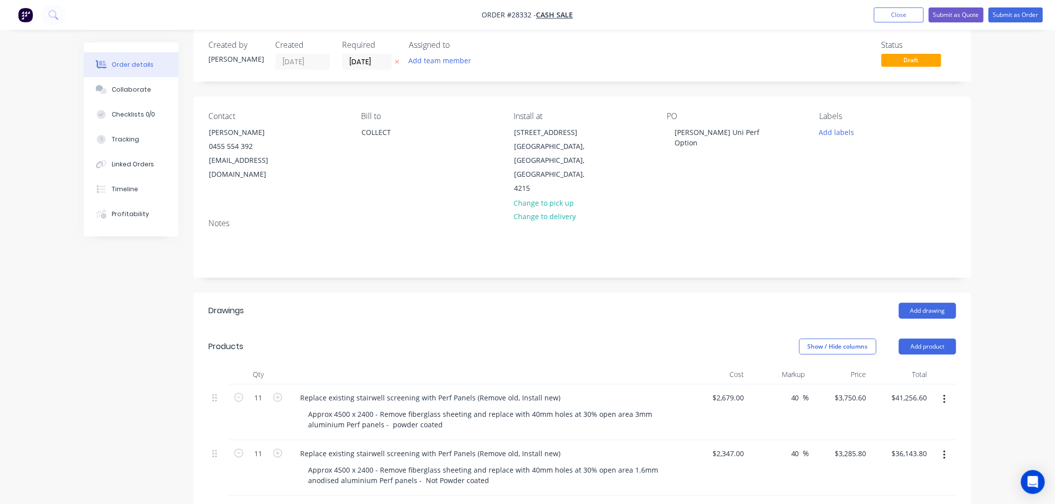
scroll to position [0, 0]
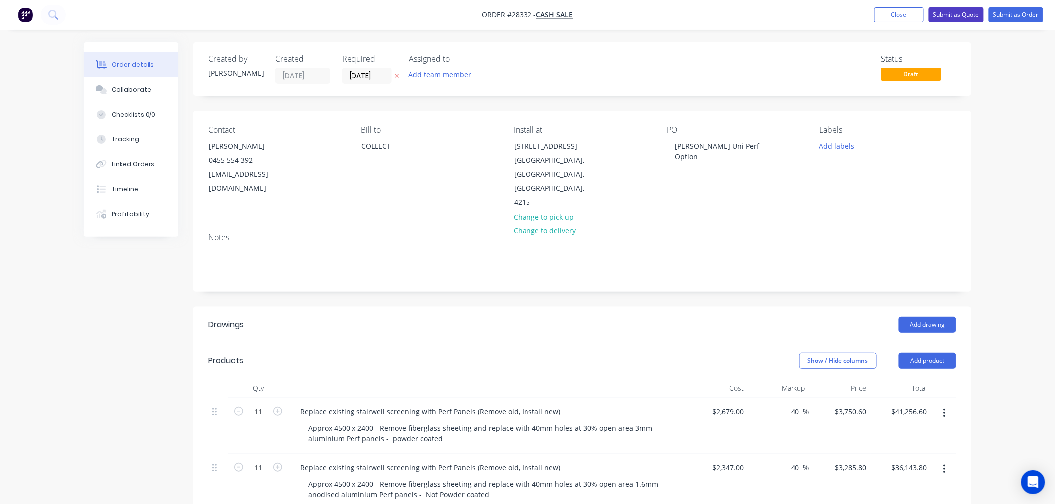
click at [967, 13] on button "Submit as Quote" at bounding box center [956, 14] width 55 height 15
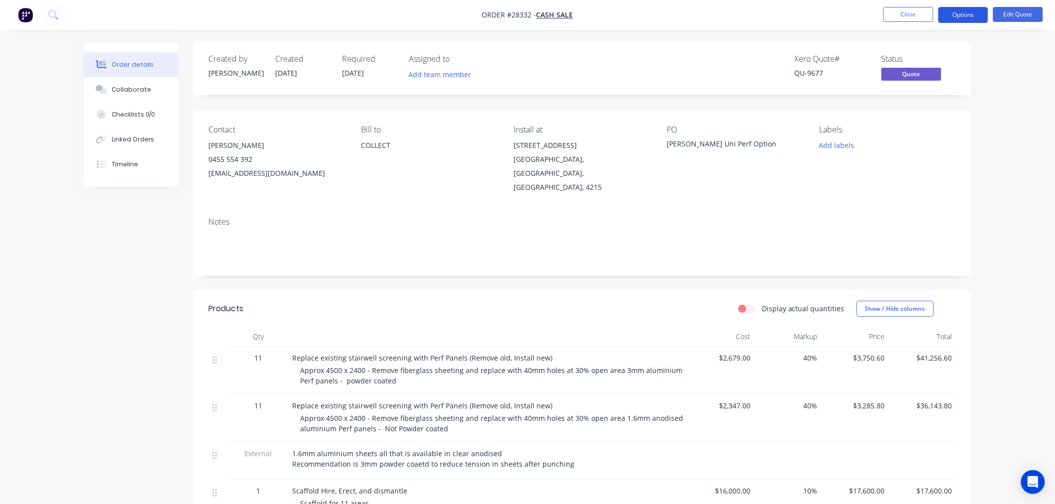
click at [969, 12] on button "Options" at bounding box center [963, 15] width 50 height 16
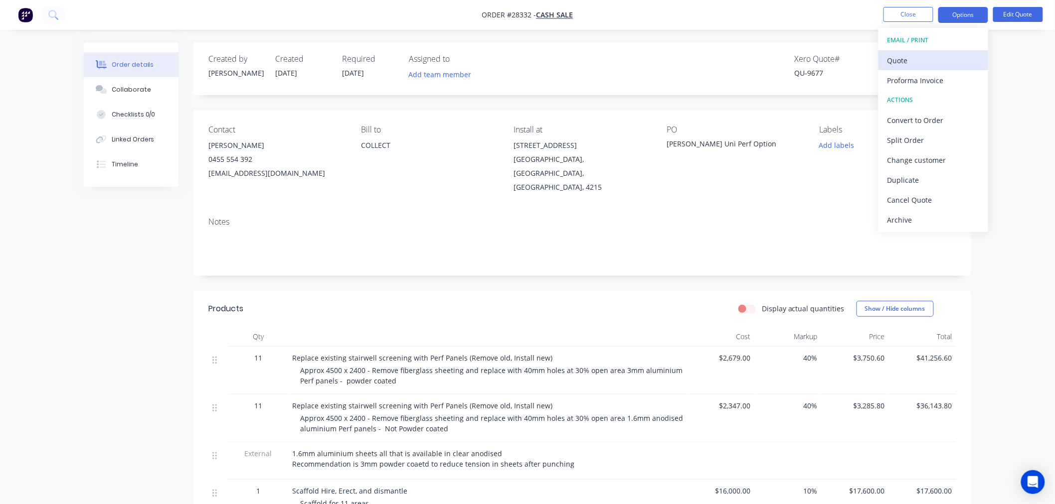
click at [921, 56] on div "Quote" at bounding box center [933, 60] width 92 height 14
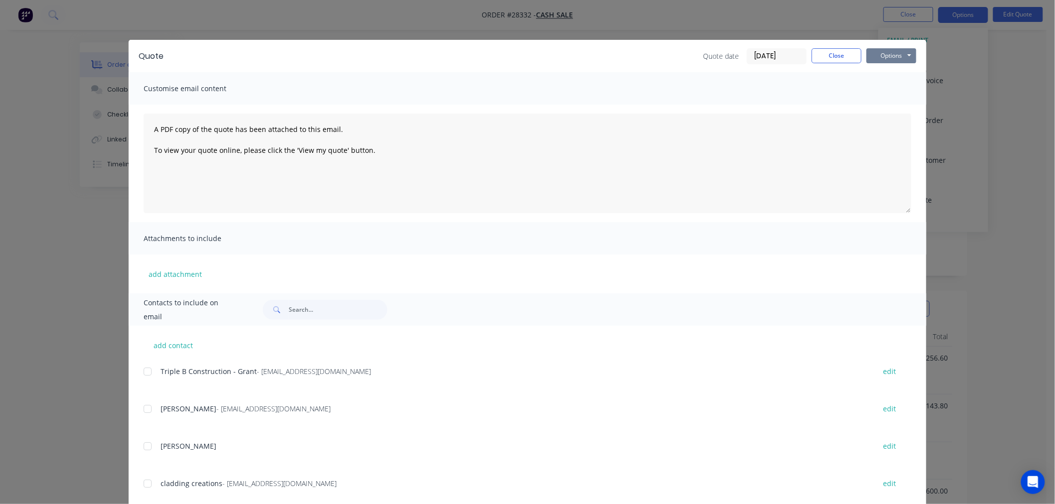
click at [898, 53] on button "Options" at bounding box center [891, 55] width 50 height 15
click at [874, 91] on button "Print" at bounding box center [898, 90] width 64 height 16
click at [826, 58] on button "Close" at bounding box center [837, 55] width 50 height 15
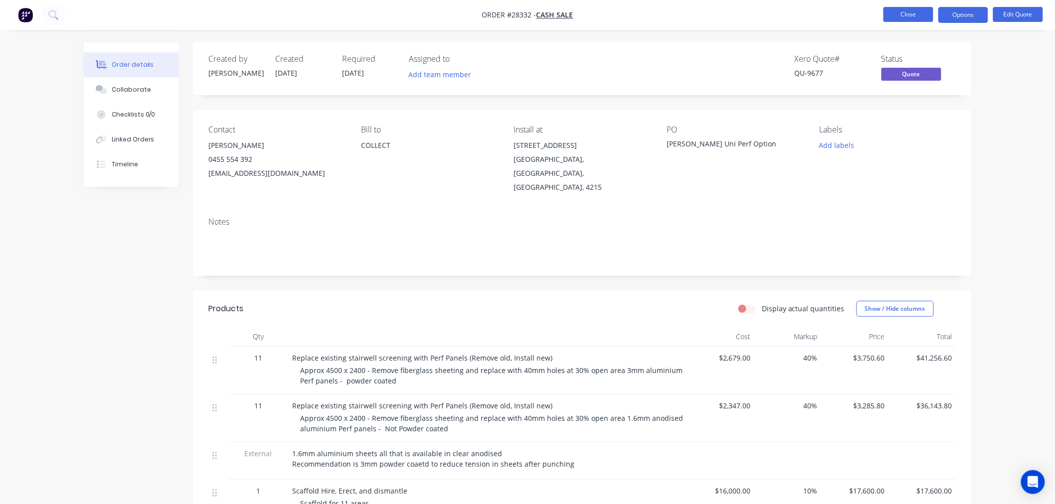
click at [905, 15] on button "Close" at bounding box center [908, 14] width 50 height 15
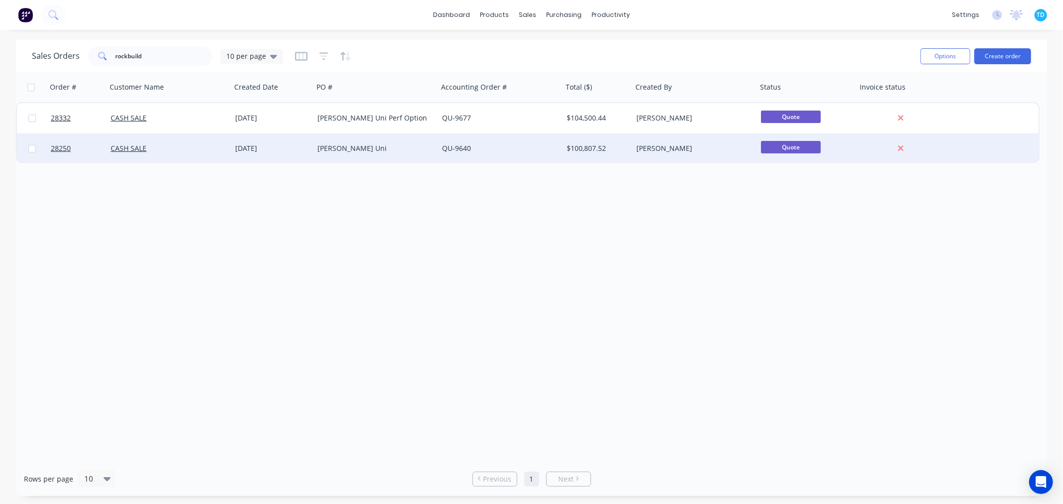
click at [379, 145] on div "Griffith Uni" at bounding box center [373, 149] width 111 height 10
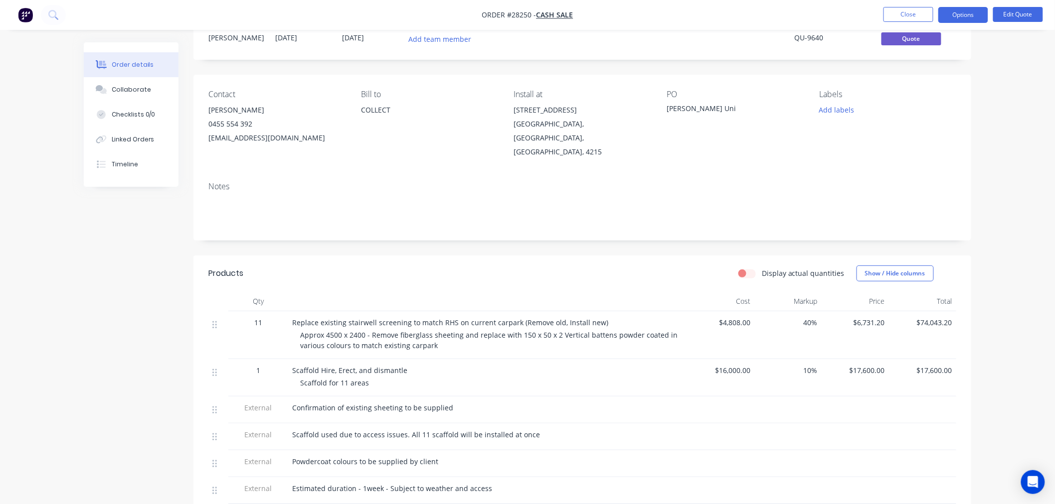
scroll to position [55, 0]
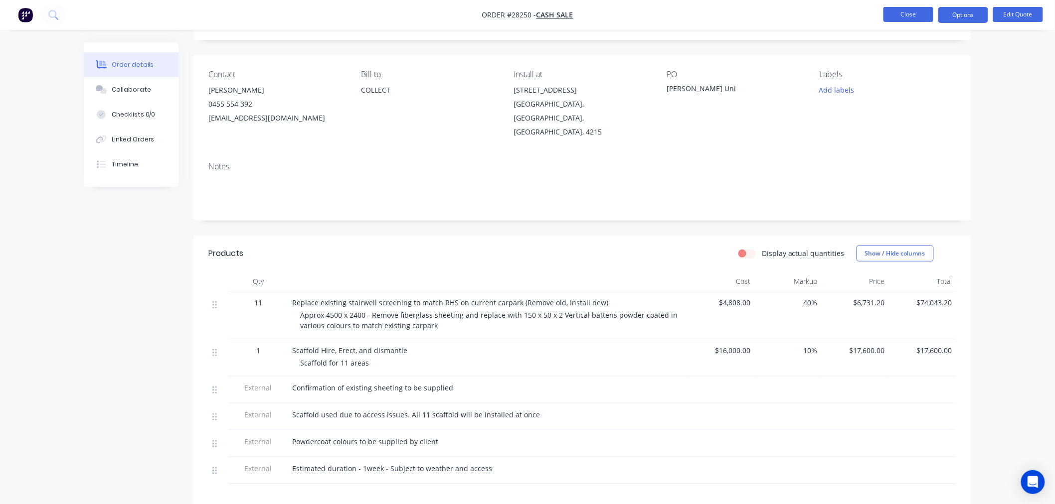
click at [915, 17] on button "Close" at bounding box center [908, 14] width 50 height 15
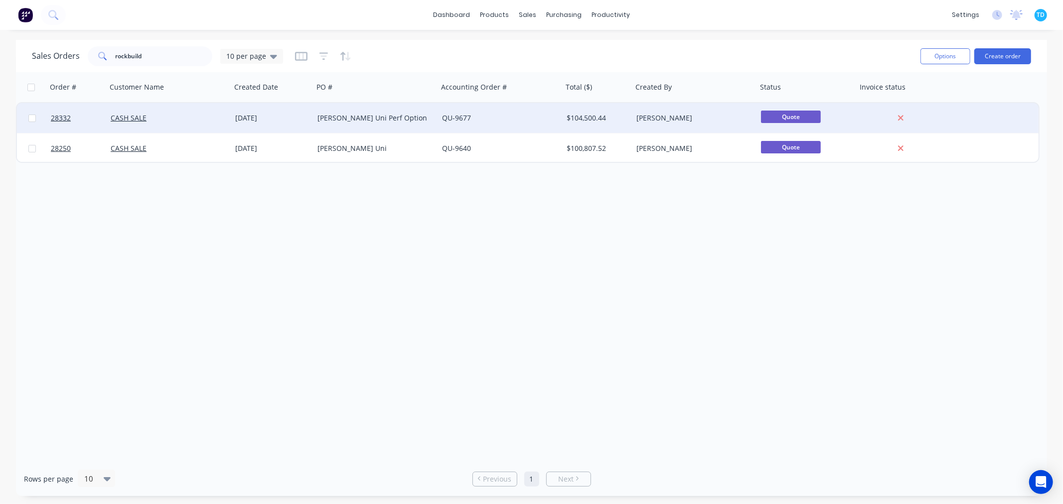
click at [365, 120] on div "Griffith Uni Perf Option" at bounding box center [373, 118] width 111 height 10
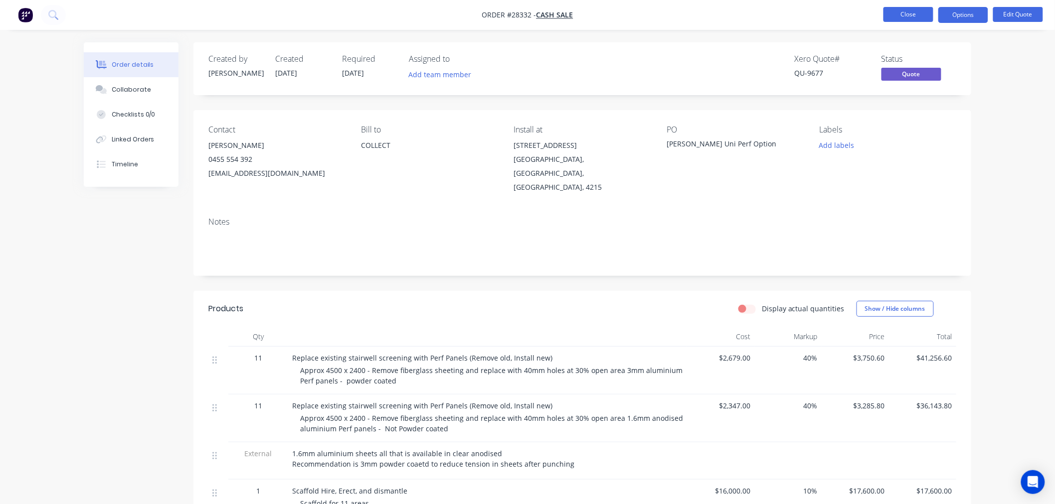
click at [907, 18] on button "Close" at bounding box center [908, 14] width 50 height 15
